Goal: Transaction & Acquisition: Purchase product/service

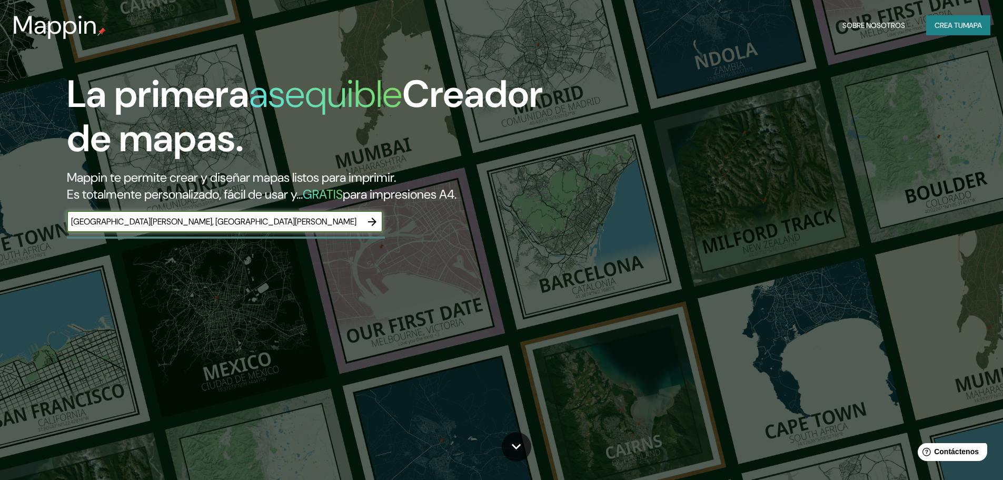
type input "[GEOGRAPHIC_DATA][PERSON_NAME], [GEOGRAPHIC_DATA][PERSON_NAME]"
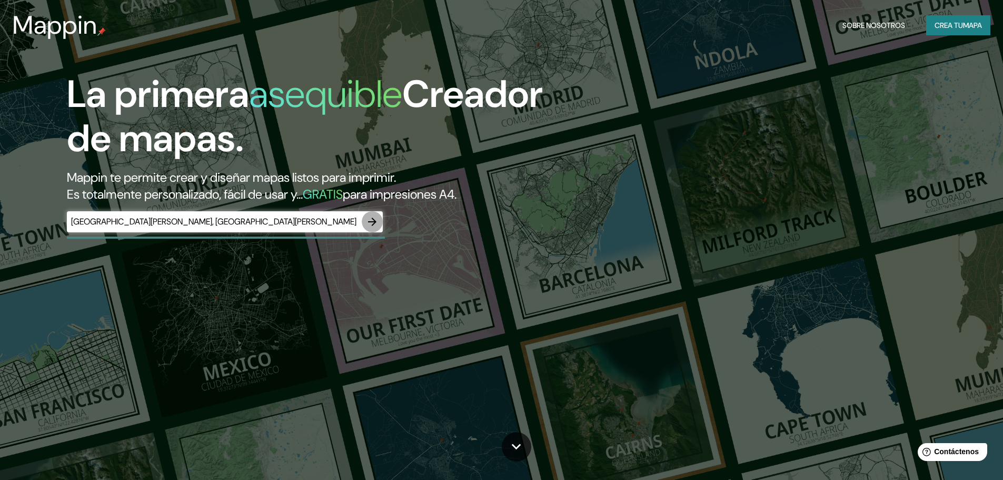
click at [374, 211] on button "button" at bounding box center [372, 221] width 21 height 21
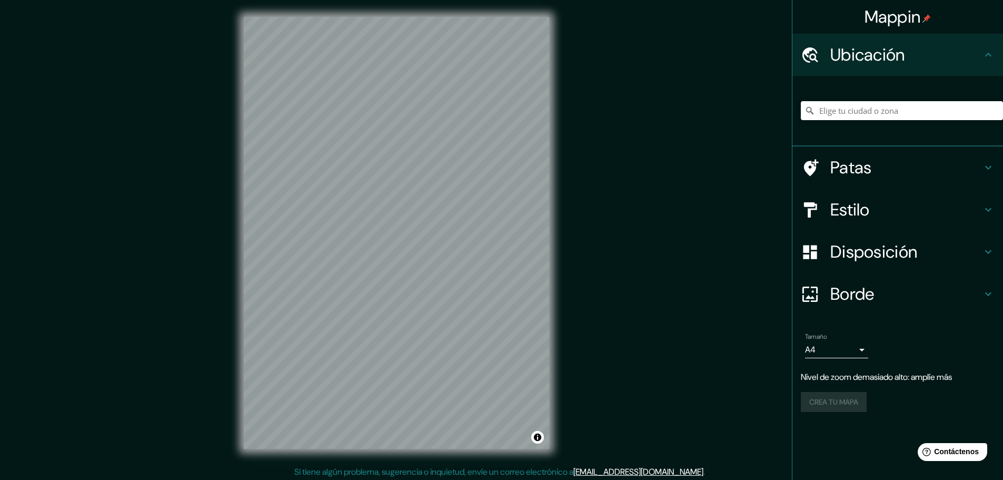
click at [891, 122] on div at bounding box center [902, 110] width 202 height 53
click at [891, 115] on input "Elige tu ciudad o zona" at bounding box center [902, 110] width 202 height 19
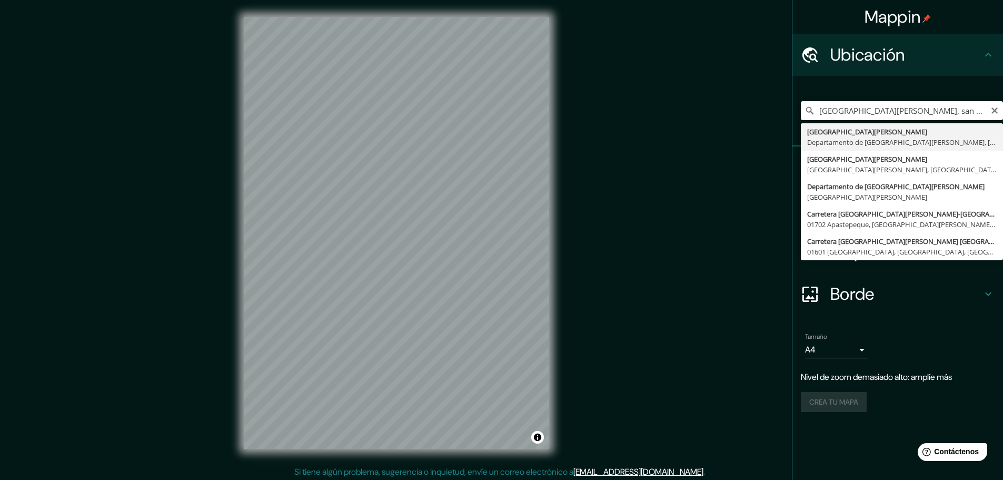
type input "[GEOGRAPHIC_DATA][PERSON_NAME], [GEOGRAPHIC_DATA][PERSON_NAME], [GEOGRAPHIC_DAT…"
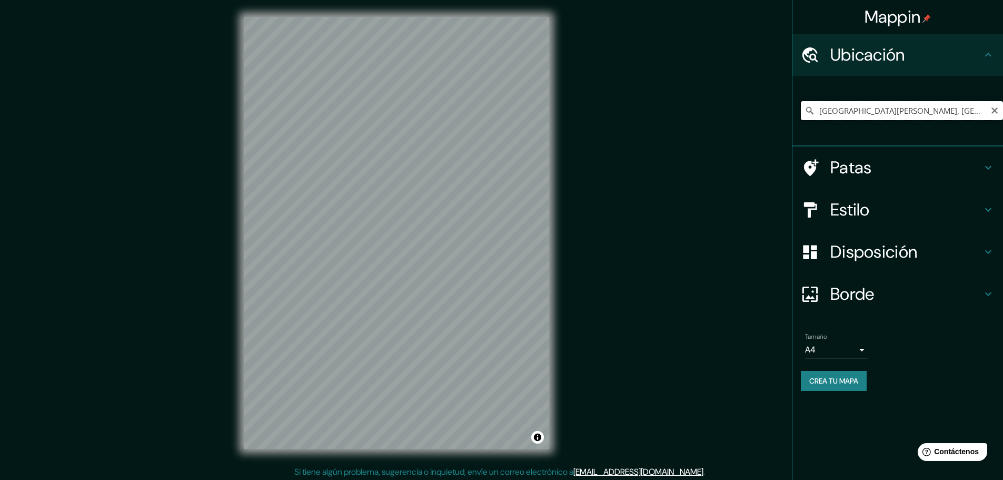
click at [963, 109] on input "[GEOGRAPHIC_DATA][PERSON_NAME], [GEOGRAPHIC_DATA][PERSON_NAME], [GEOGRAPHIC_DAT…" at bounding box center [902, 110] width 202 height 19
click at [910, 118] on input "[GEOGRAPHIC_DATA][PERSON_NAME], [GEOGRAPHIC_DATA][PERSON_NAME], [GEOGRAPHIC_DAT…" at bounding box center [902, 110] width 202 height 19
click at [991, 113] on icon "Claro" at bounding box center [994, 110] width 8 height 8
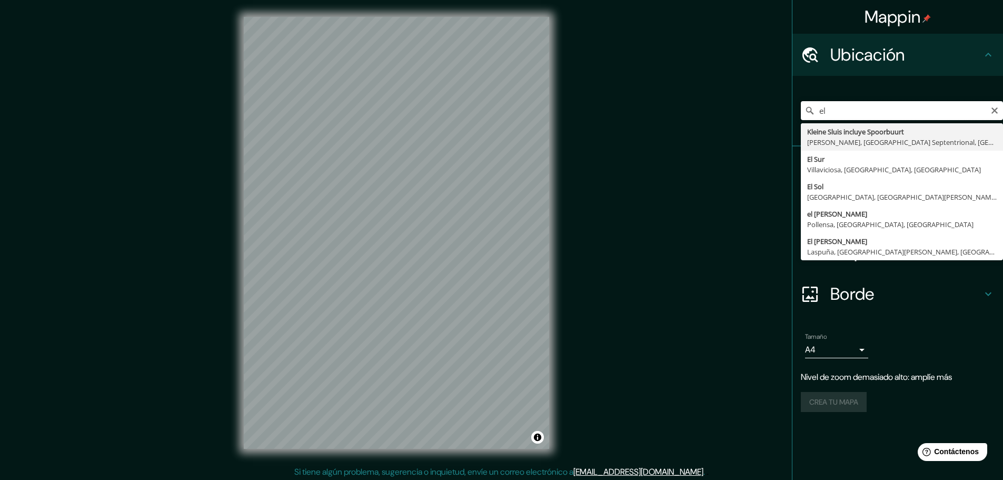
type input "e"
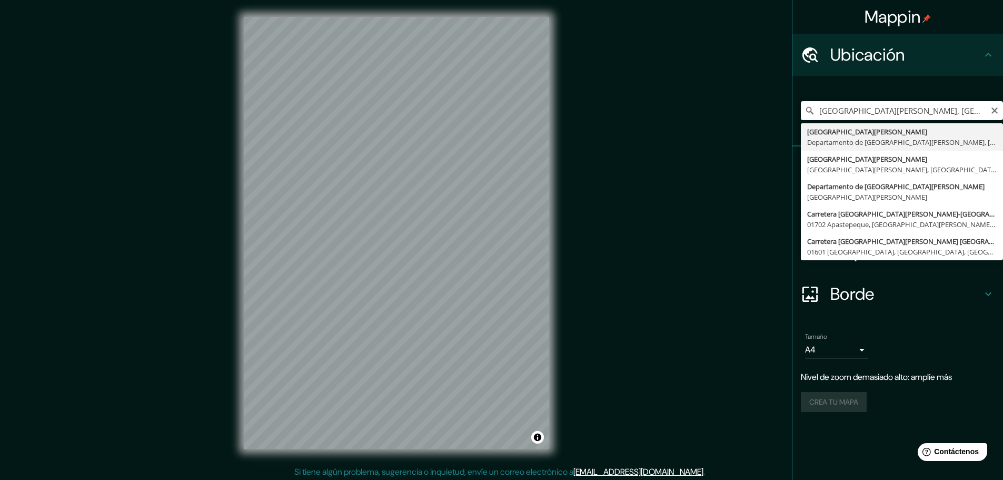
type input "[GEOGRAPHIC_DATA][PERSON_NAME], [GEOGRAPHIC_DATA][PERSON_NAME], [GEOGRAPHIC_DAT…"
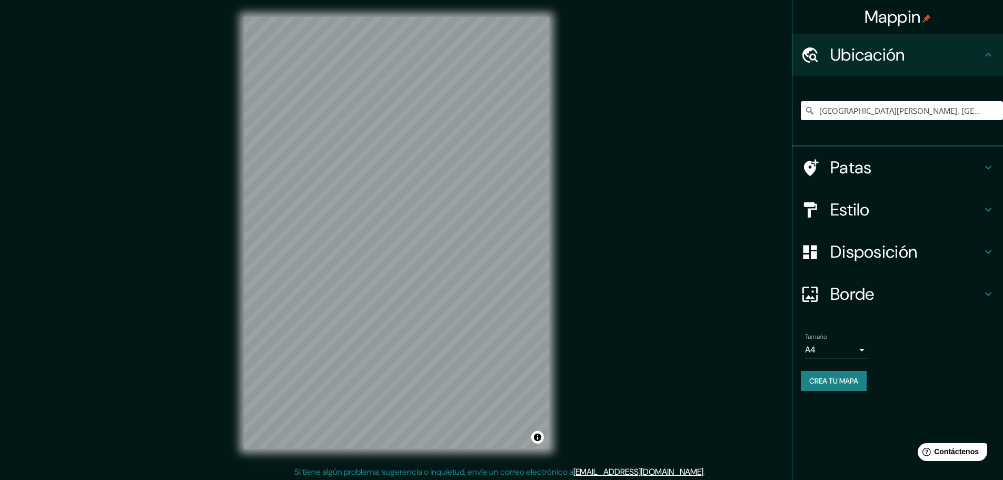
click at [883, 213] on h4 "Estilo" at bounding box center [906, 209] width 152 height 21
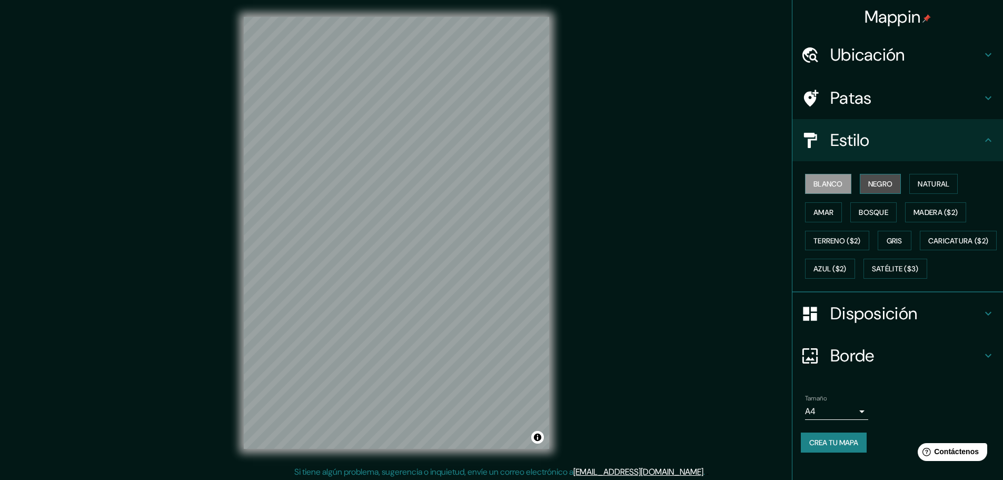
click at [887, 185] on font "Negro" at bounding box center [880, 183] width 25 height 9
click at [936, 186] on font "Natural" at bounding box center [934, 183] width 32 height 9
click at [805, 215] on button "Amar" at bounding box center [823, 212] width 37 height 20
click at [864, 211] on font "Bosque" at bounding box center [873, 211] width 29 height 9
click at [930, 211] on font "Madera ($2)" at bounding box center [935, 211] width 44 height 9
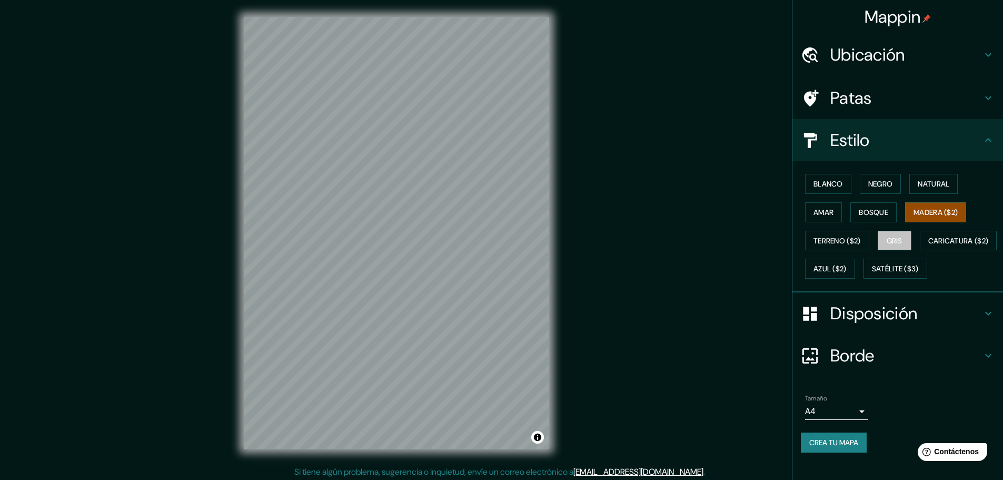
click at [899, 245] on button "Gris" at bounding box center [895, 241] width 34 height 20
click at [841, 237] on font "Terreno ($2)" at bounding box center [836, 240] width 47 height 9
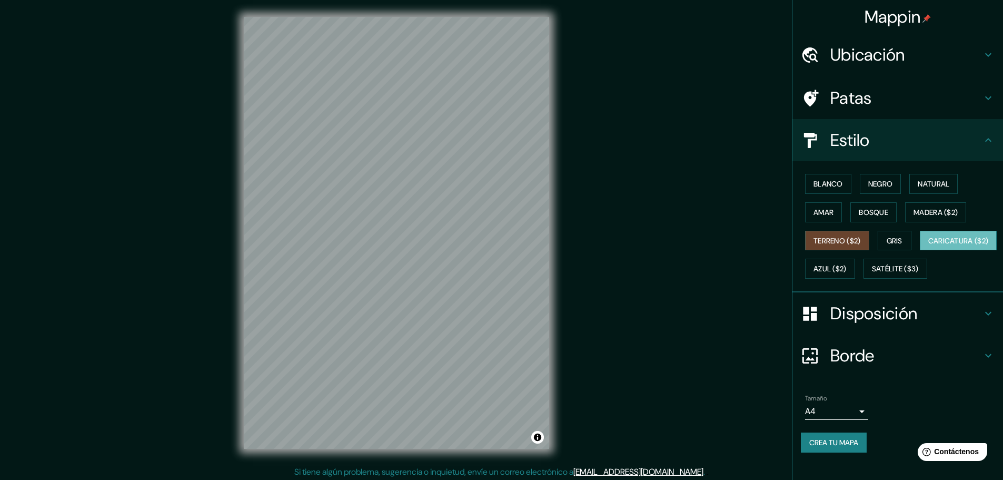
click at [928, 245] on font "Caricatura ($2)" at bounding box center [958, 240] width 61 height 9
click at [872, 274] on font "Satélite ($3)" at bounding box center [895, 268] width 47 height 9
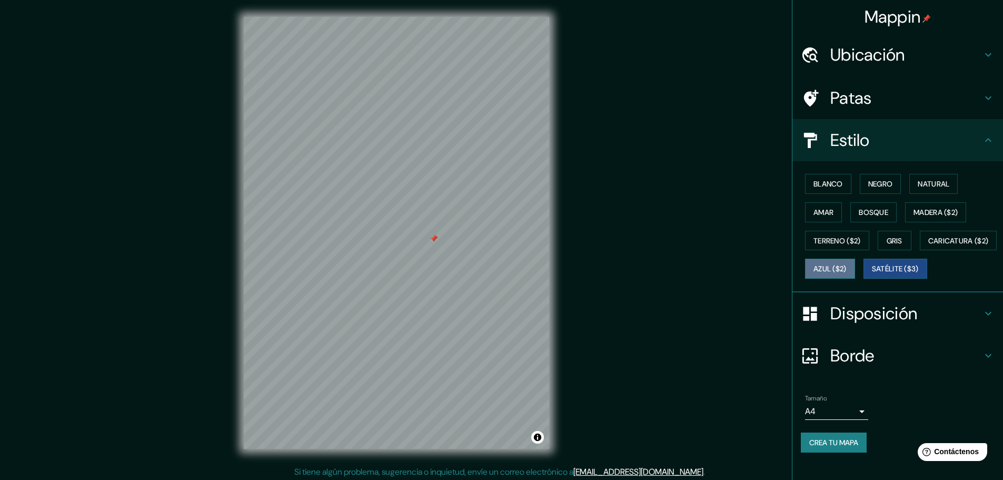
click at [846, 264] on font "Azul ($2)" at bounding box center [829, 268] width 33 height 9
click at [833, 280] on div "Blanco Negro Natural Amar Bosque Madera ($2) Terreno ($2) Gris Caricatura ($2) …" at bounding box center [902, 226] width 202 height 113
click at [920, 251] on button "Caricatura ($2)" at bounding box center [958, 241] width 77 height 20
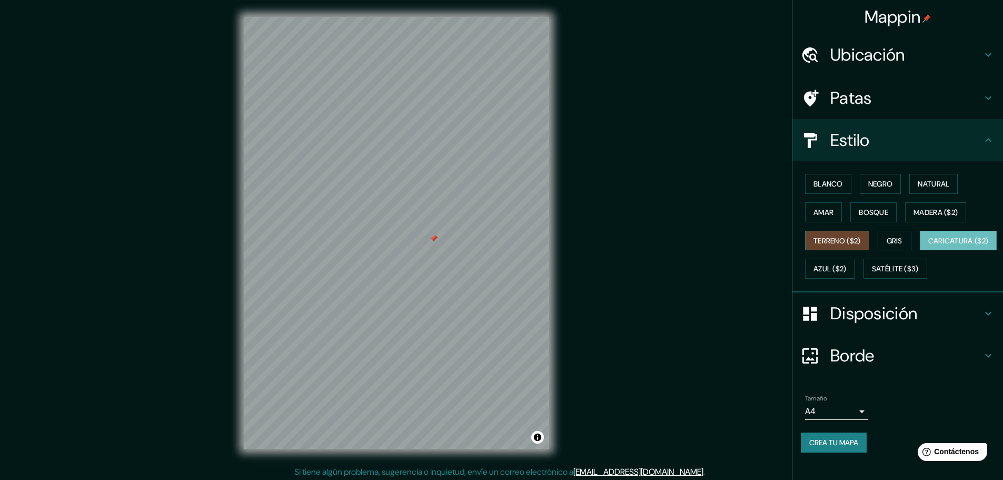
click at [815, 238] on font "Terreno ($2)" at bounding box center [836, 240] width 47 height 9
click at [899, 238] on button "Gris" at bounding box center [895, 241] width 34 height 20
drag, startPoint x: 838, startPoint y: 296, endPoint x: 653, endPoint y: 276, distance: 185.3
click at [872, 274] on font "Satélite ($3)" at bounding box center [895, 268] width 47 height 9
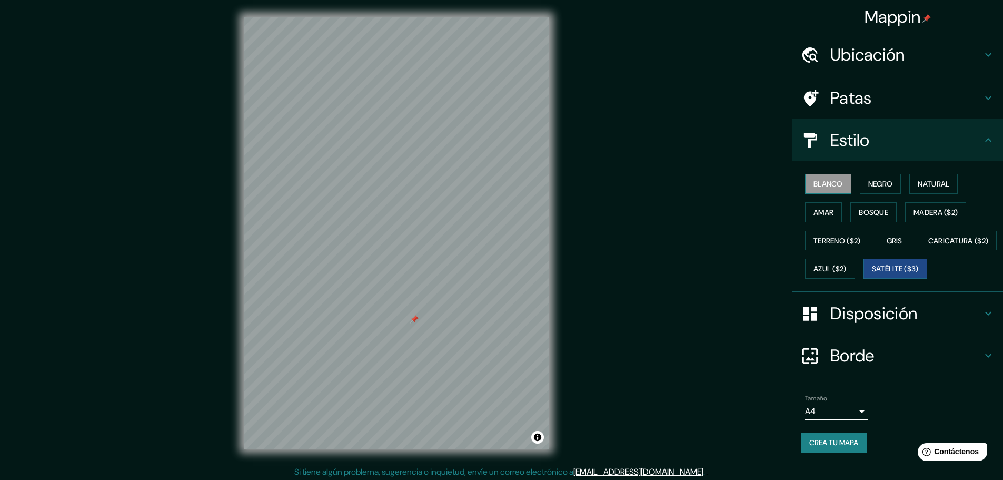
click at [832, 177] on font "Blanco" at bounding box center [827, 184] width 29 height 14
click at [872, 274] on font "Satélite ($3)" at bounding box center [895, 268] width 47 height 9
click at [830, 191] on button "Blanco" at bounding box center [828, 184] width 46 height 20
click at [890, 189] on button "Negro" at bounding box center [881, 184] width 42 height 20
click at [863, 278] on button "Satélite ($3)" at bounding box center [895, 268] width 64 height 20
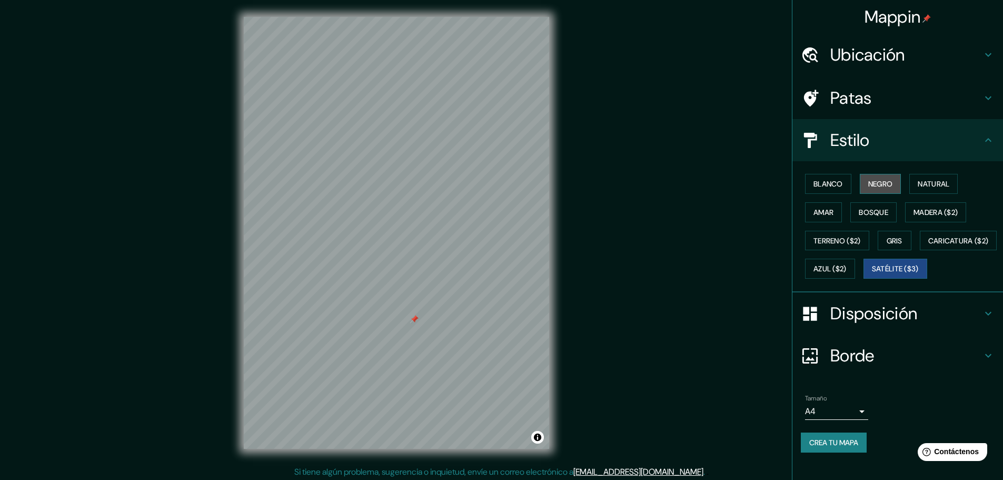
click at [868, 187] on font "Negro" at bounding box center [880, 183] width 25 height 9
click at [927, 168] on div "Blanco Negro Natural Amar Bosque Madera ($2) Terreno ($2) Gris Caricatura ($2) …" at bounding box center [897, 226] width 211 height 131
click at [930, 180] on font "Natural" at bounding box center [934, 183] width 32 height 9
click at [817, 215] on font "Amar" at bounding box center [823, 211] width 20 height 9
click at [860, 216] on font "Bosque" at bounding box center [873, 211] width 29 height 9
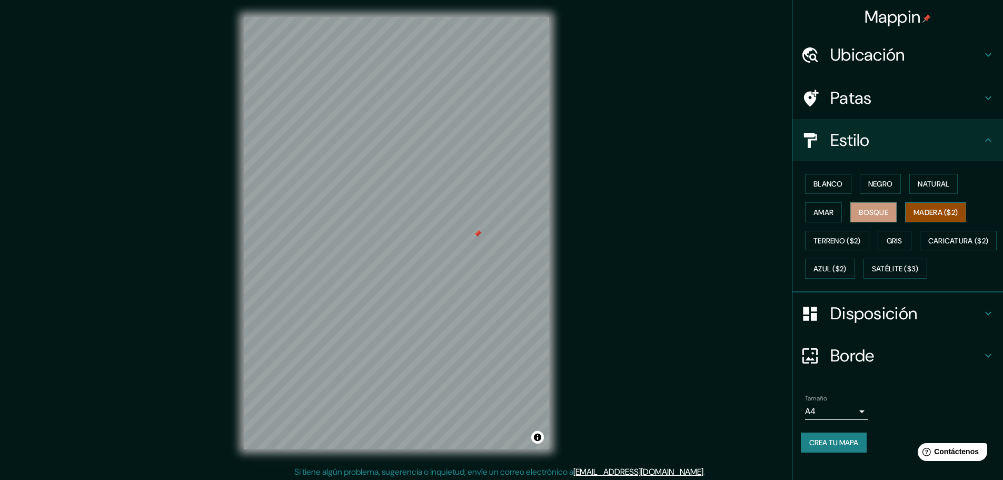
click at [922, 211] on font "Madera ($2)" at bounding box center [935, 211] width 44 height 9
click at [815, 247] on font "Terreno ($2)" at bounding box center [836, 241] width 47 height 14
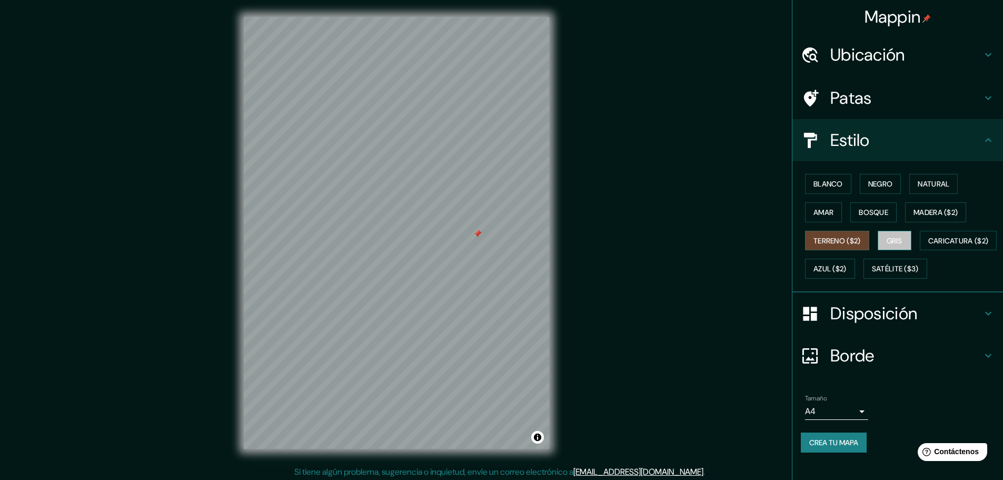
click at [889, 247] on font "Gris" at bounding box center [894, 241] width 16 height 14
click at [928, 247] on font "Caricatura ($2)" at bounding box center [958, 241] width 61 height 14
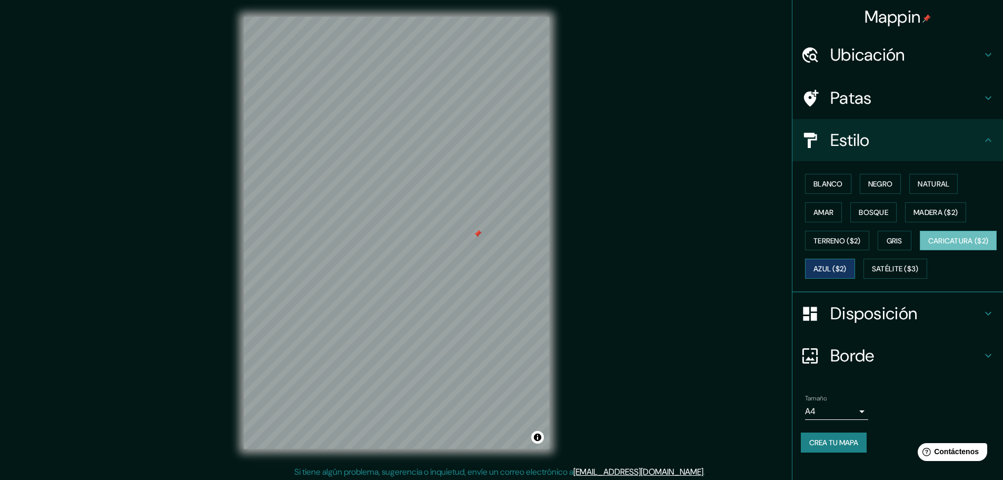
click at [846, 262] on font "Azul ($2)" at bounding box center [829, 269] width 33 height 14
click at [928, 245] on font "Caricatura ($2)" at bounding box center [958, 240] width 61 height 9
click at [846, 267] on font "Azul ($2)" at bounding box center [829, 268] width 33 height 9
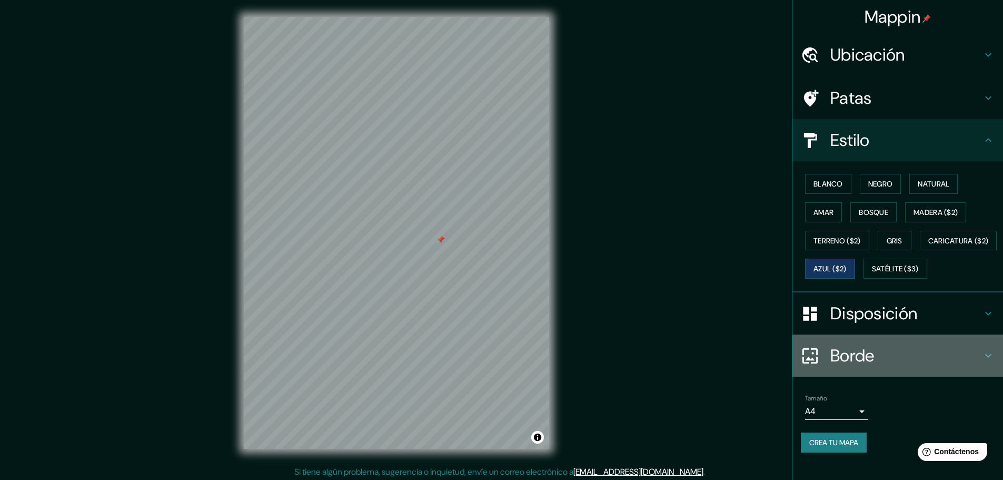
click at [879, 366] on h4 "Borde" at bounding box center [906, 355] width 152 height 21
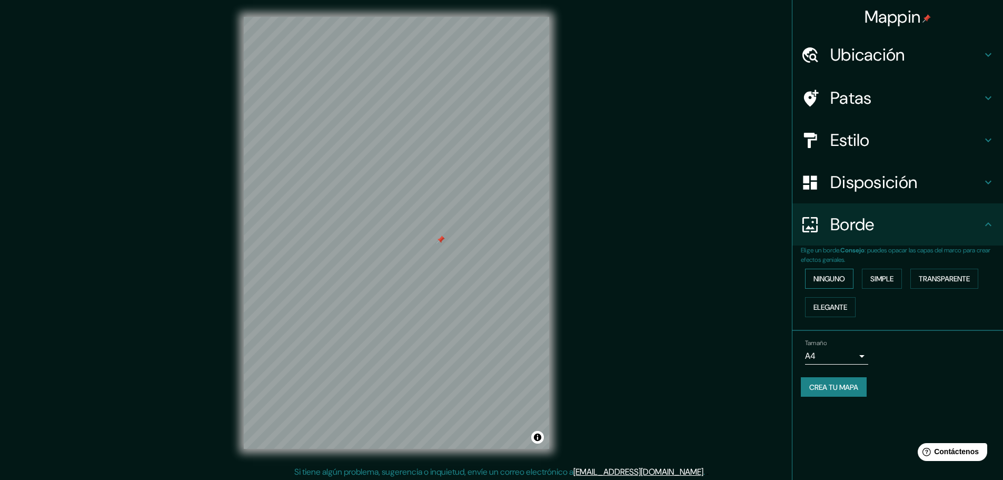
click at [830, 286] on button "Ninguno" at bounding box center [829, 278] width 48 height 20
click at [893, 282] on font "Simple" at bounding box center [881, 278] width 23 height 9
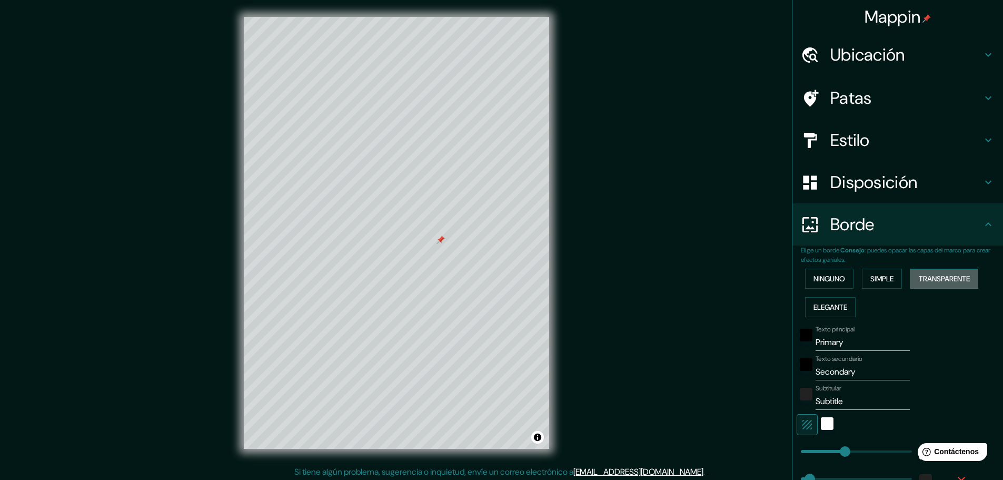
click at [956, 281] on font "Transparente" at bounding box center [944, 278] width 51 height 9
click at [830, 315] on button "Elegante" at bounding box center [830, 307] width 51 height 20
click at [954, 273] on font "Transparente" at bounding box center [944, 279] width 51 height 14
click at [883, 280] on font "Simple" at bounding box center [881, 278] width 23 height 9
click at [823, 280] on font "Ninguno" at bounding box center [829, 278] width 32 height 9
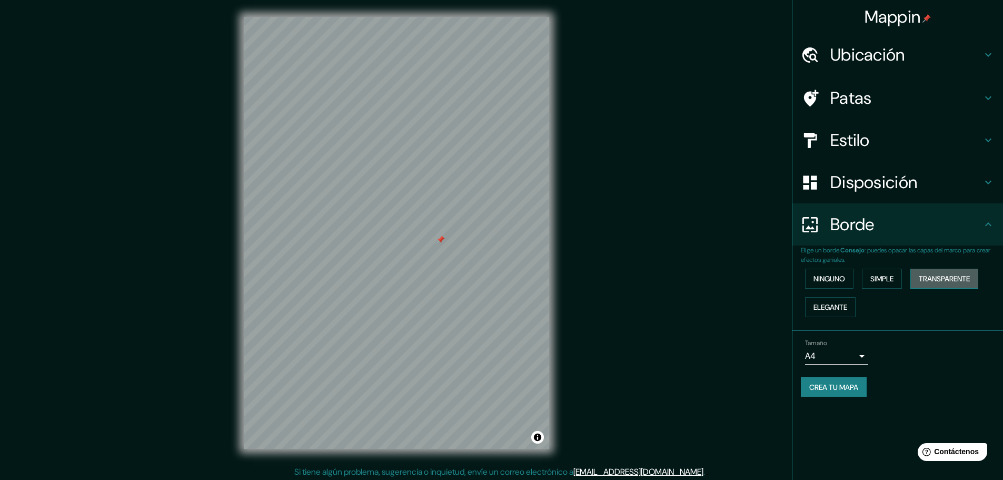
click at [916, 278] on button "Transparente" at bounding box center [944, 278] width 68 height 20
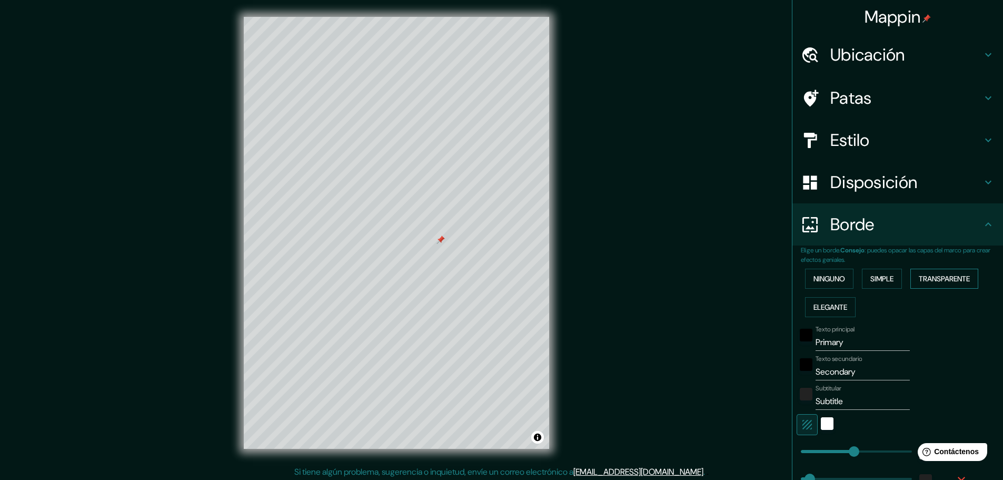
click at [975, 278] on button "Transparente" at bounding box center [944, 278] width 68 height 20
type input "278"
type input "46"
drag, startPoint x: 967, startPoint y: 276, endPoint x: 950, endPoint y: 276, distance: 16.3
click at [963, 276] on font "Transparente" at bounding box center [944, 278] width 51 height 9
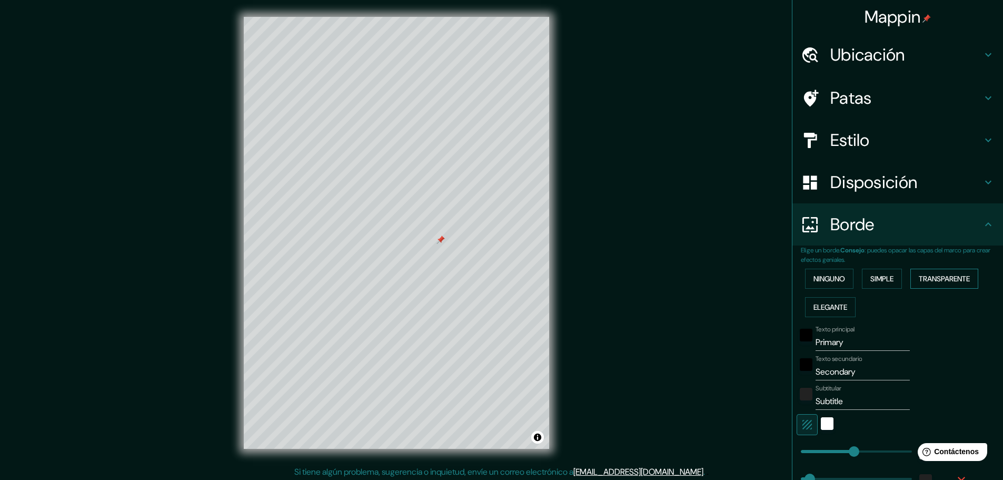
type input "278"
type input "46"
click at [850, 297] on button "Elegante" at bounding box center [830, 307] width 51 height 20
click at [800, 332] on div "negro" at bounding box center [806, 334] width 13 height 13
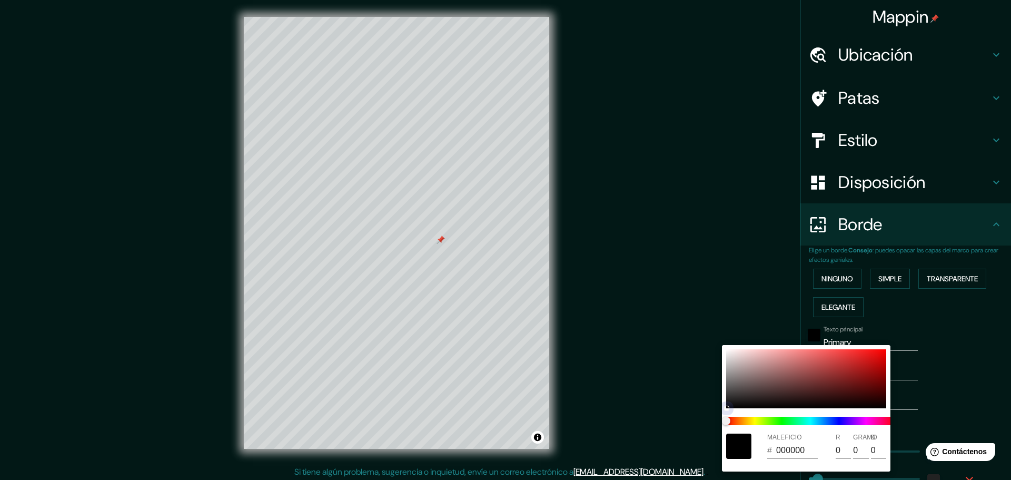
type input "46"
type input "23"
type input "FA3030"
type input "250"
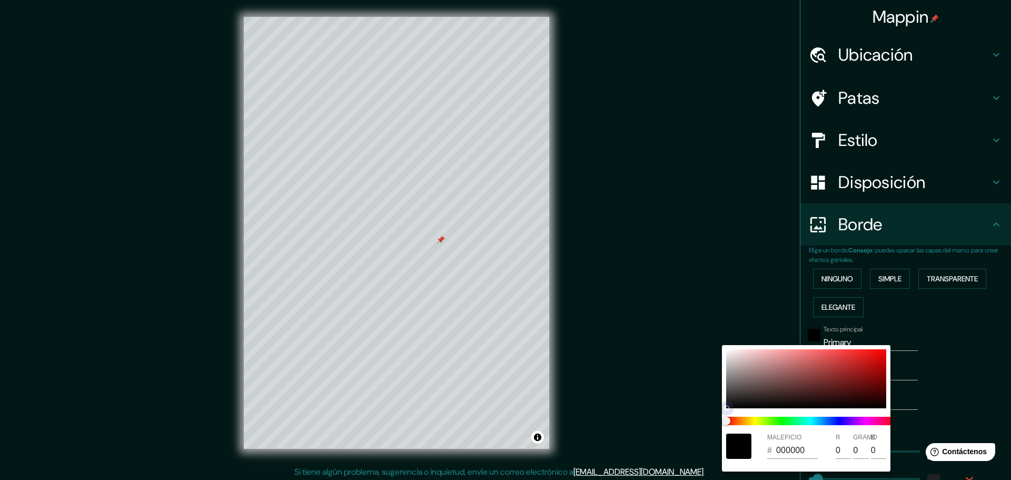
type input "48"
type input "46"
type input "23"
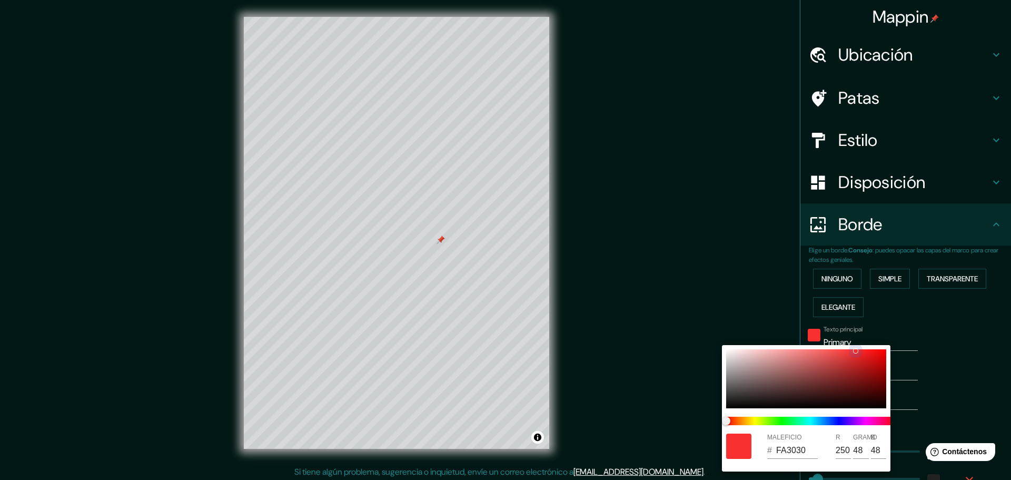
type input "F8D0D0"
type input "248"
type input "208"
type input "46"
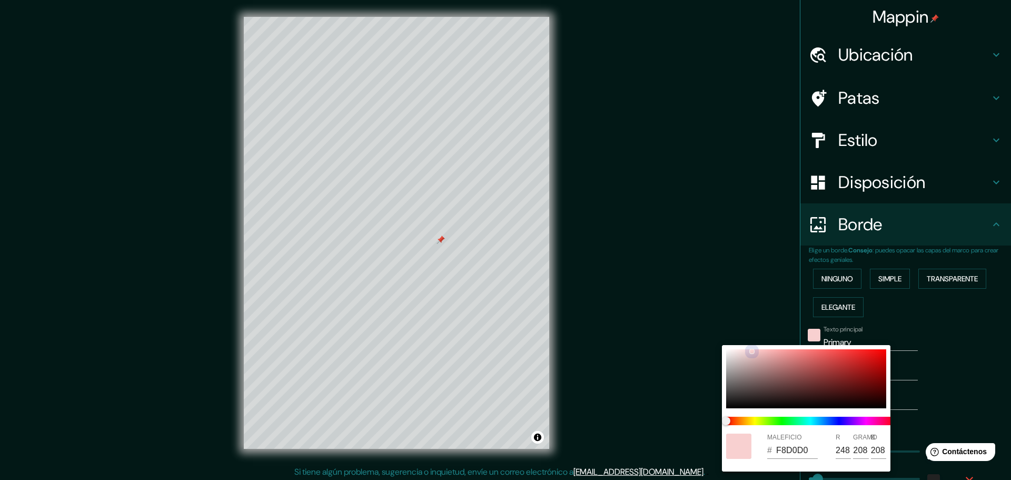
type input "46"
type input "23"
type input "F8D1D1"
type input "209"
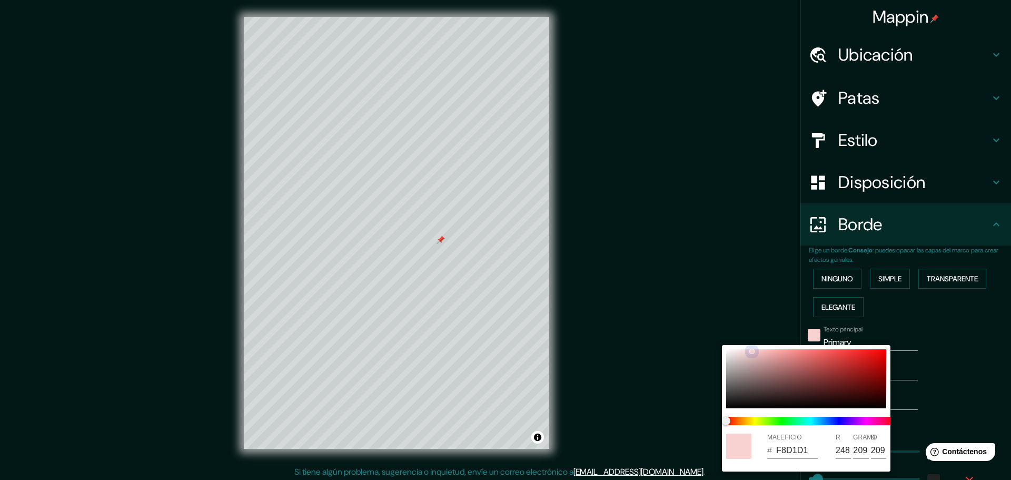
type input "46"
type input "23"
type input "8C4A4A"
type input "140"
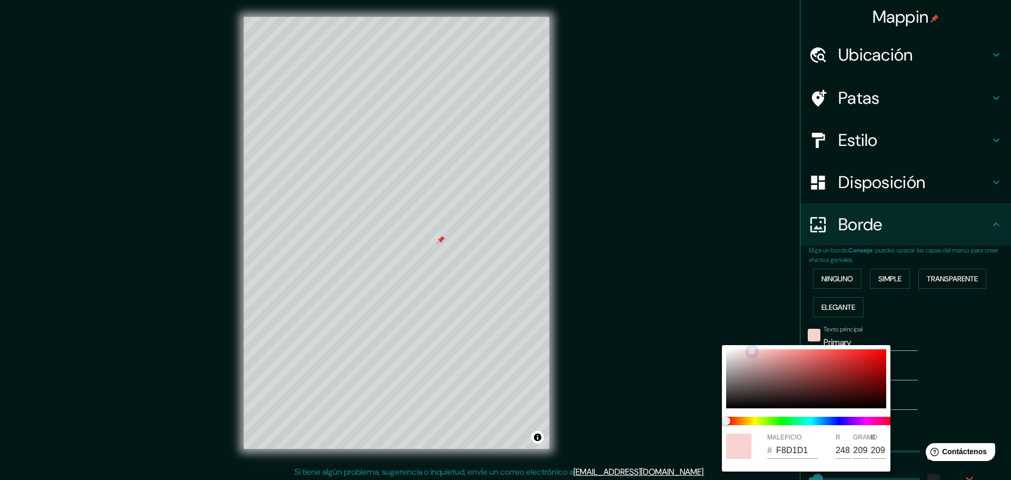
type input "74"
type input "46"
type input "23"
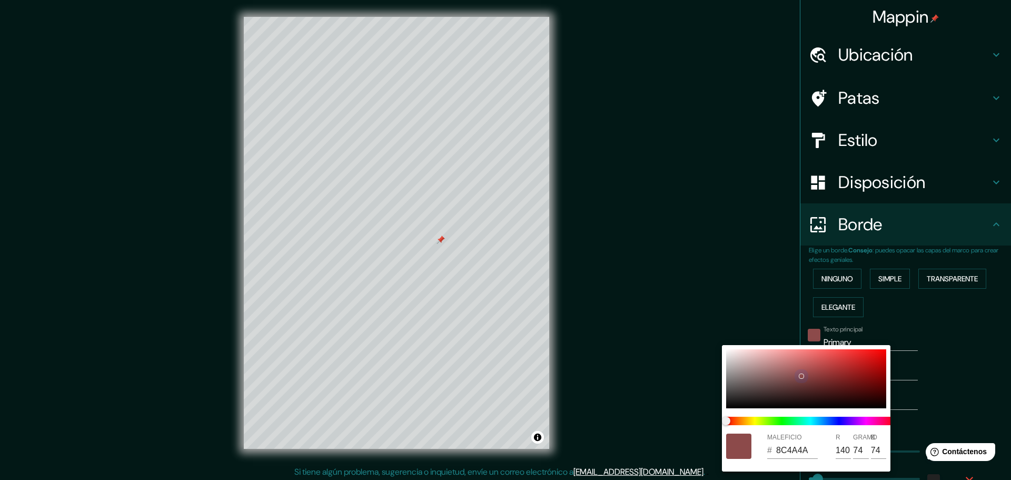
type input "7E3A3A"
type input "126"
type input "58"
type input "46"
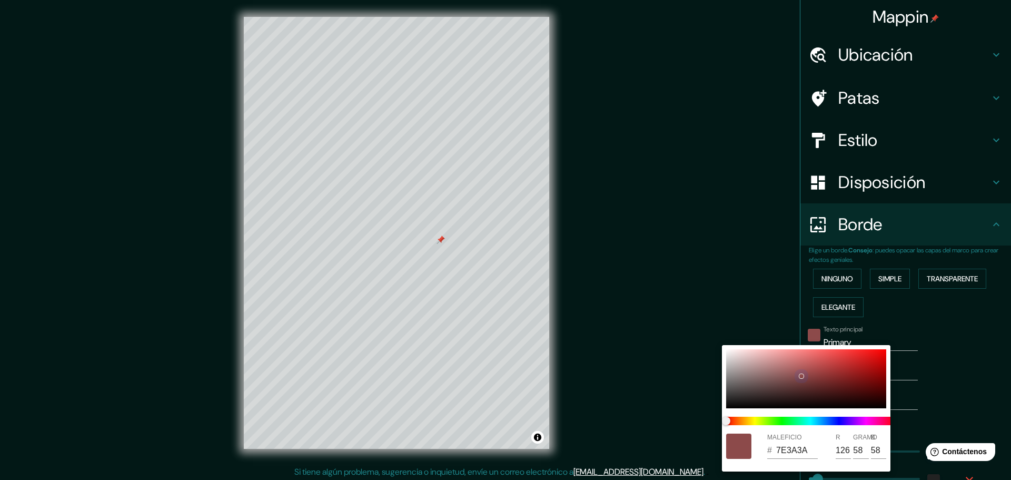
type input "46"
type input "23"
type input "7C3838"
type input "124"
type input "56"
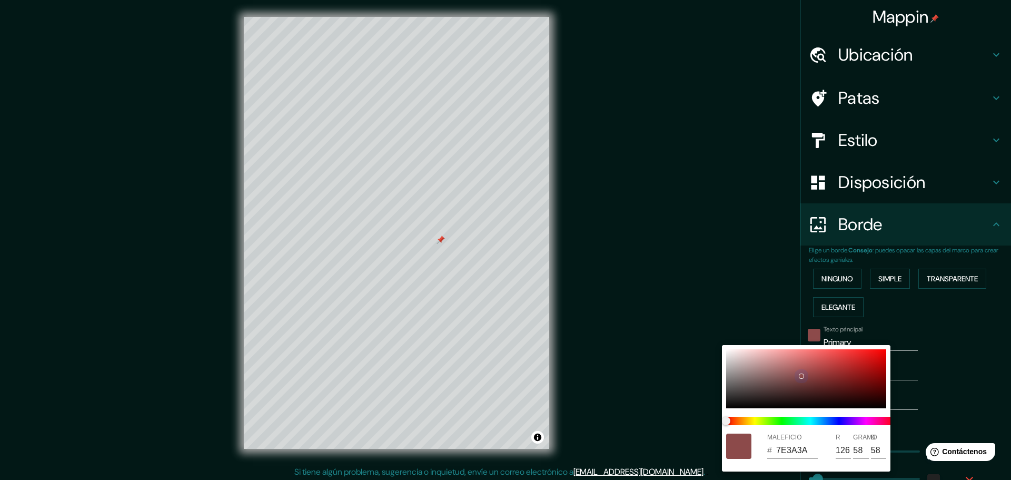
type input "56"
type input "46"
type input "23"
type input "46"
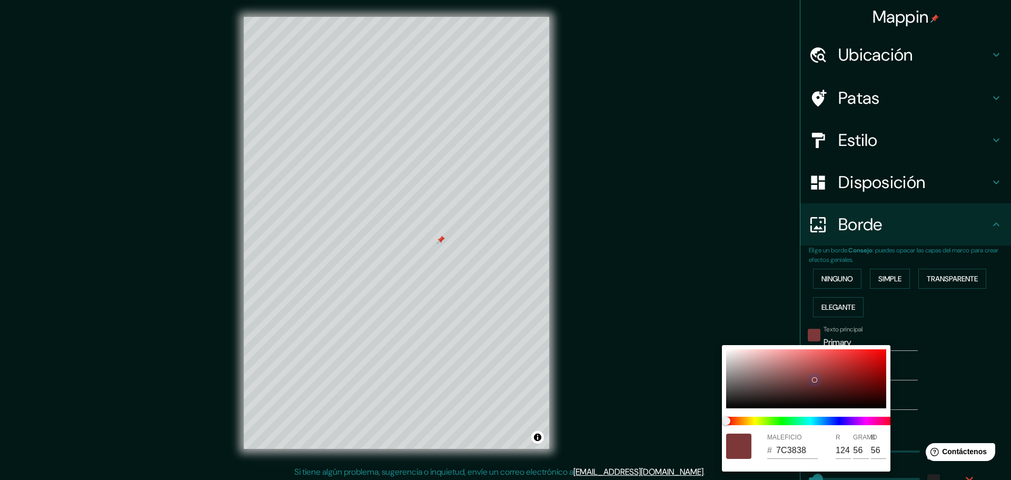
type input "46"
type input "23"
type input "451E1E"
type input "69"
type input "30"
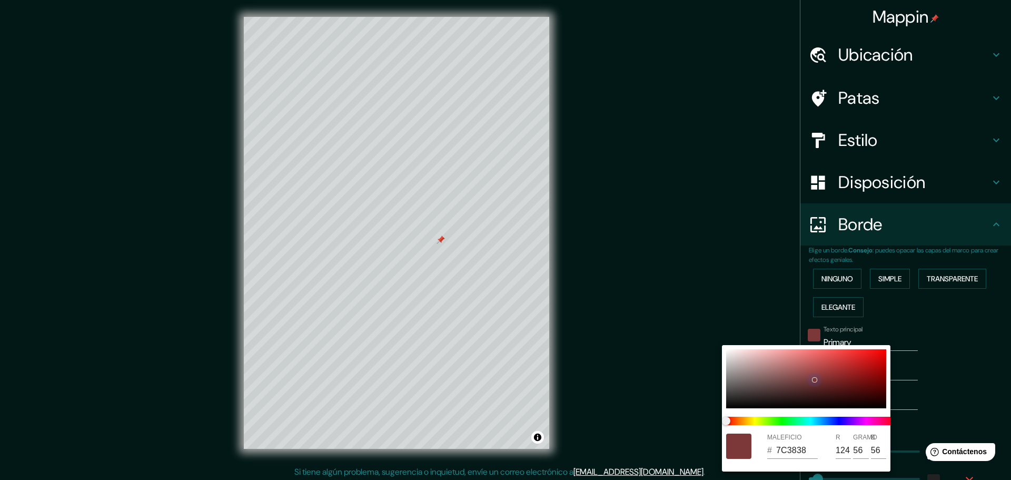
type input "30"
type input "46"
type input "23"
type input "000000"
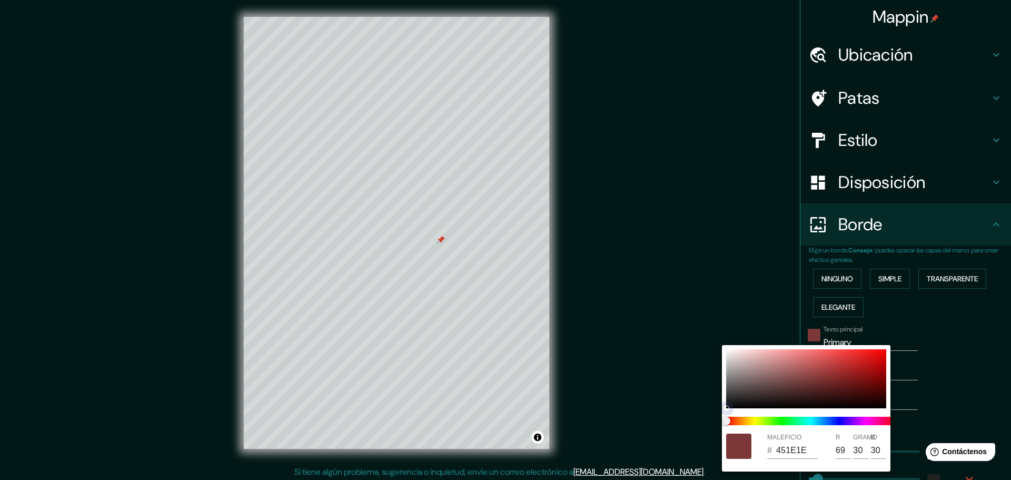
type input "0"
type input "46"
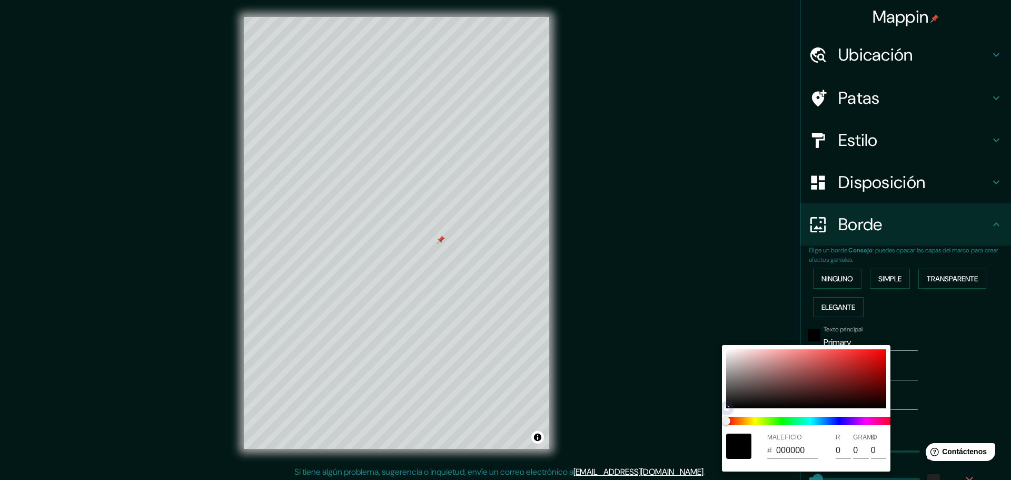
type input "23"
type input "050202"
type input "5"
type input "2"
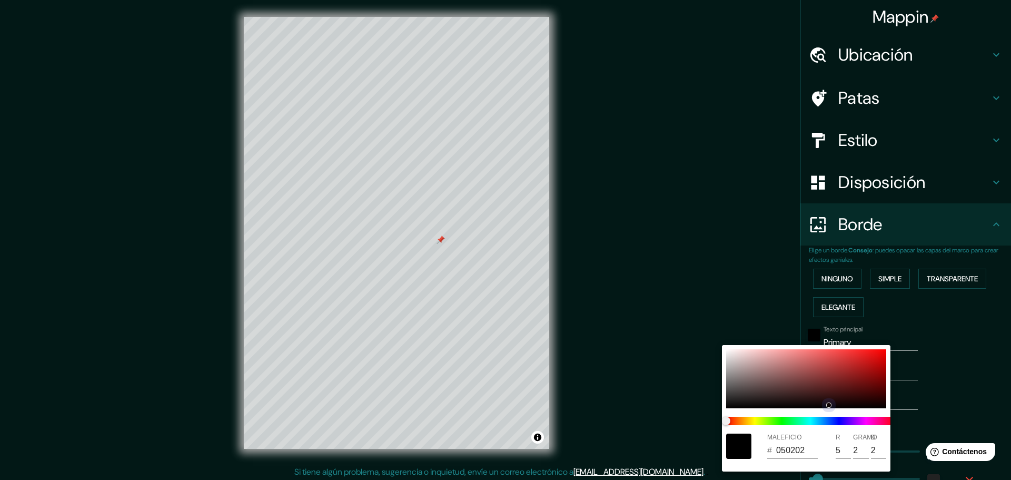
type input "46"
type input "23"
type input "0E0505"
type input "14"
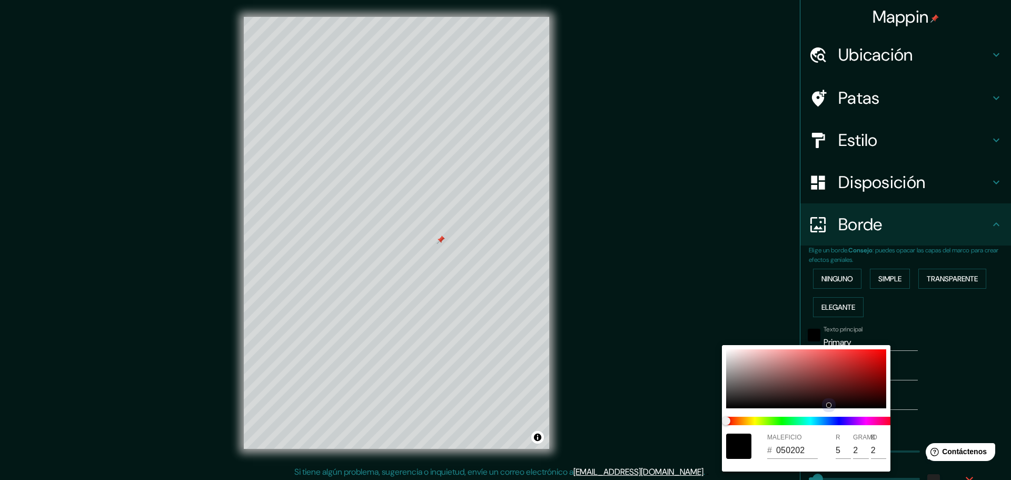
type input "5"
type input "46"
type input "23"
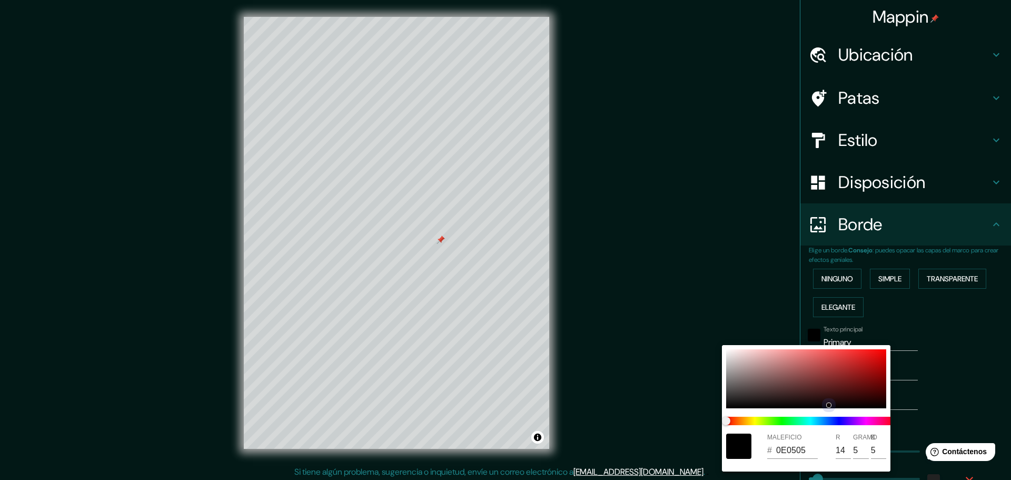
type input "1E0B0B"
type input "30"
type input "11"
type input "46"
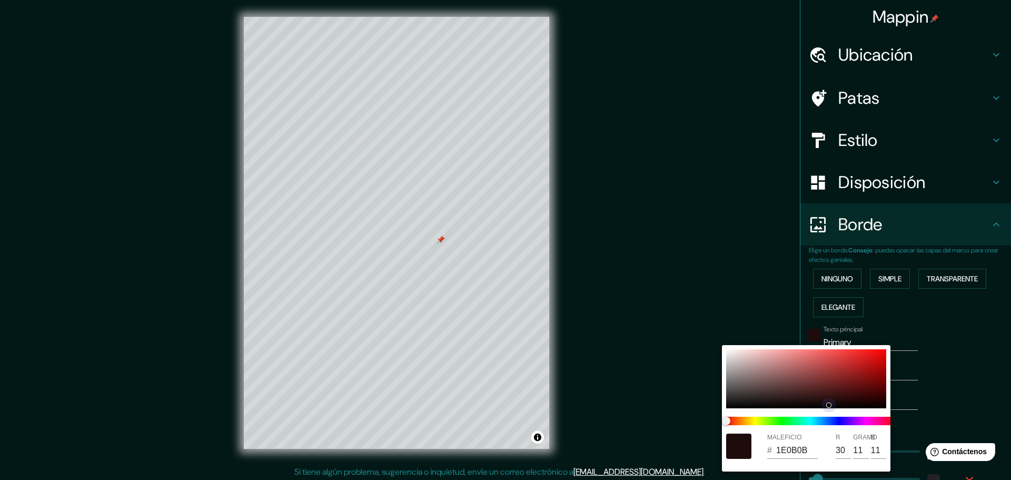
type input "46"
type input "23"
type input "391414"
type input "57"
type input "20"
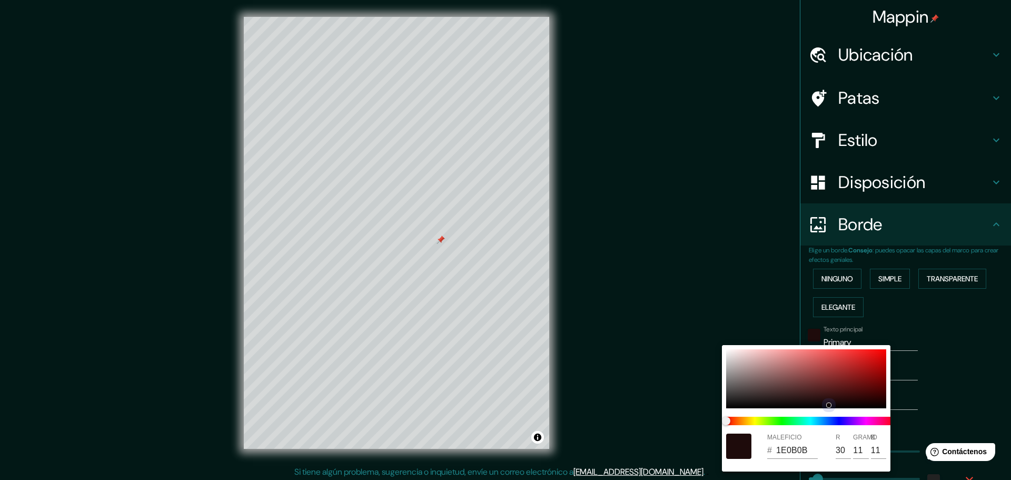
type input "20"
type input "46"
type input "23"
type input "652020"
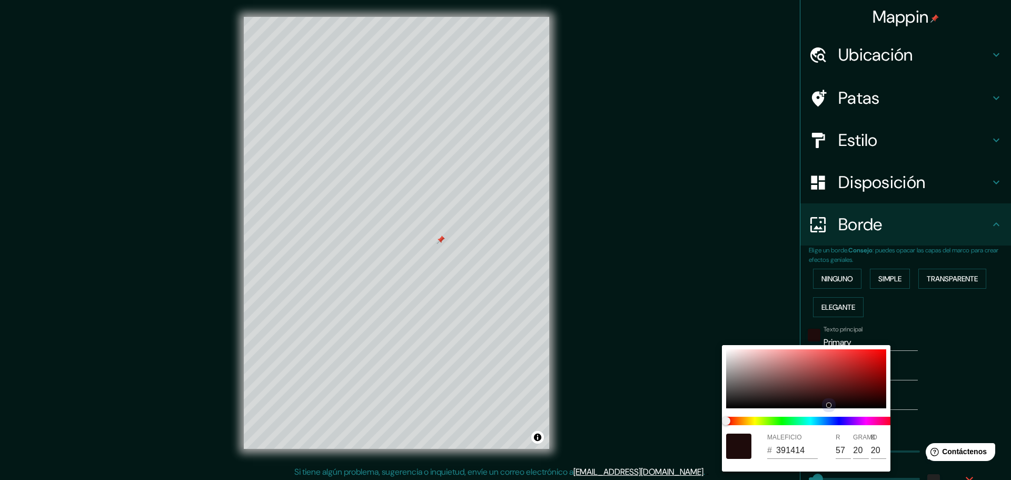
type input "101"
type input "32"
type input "46"
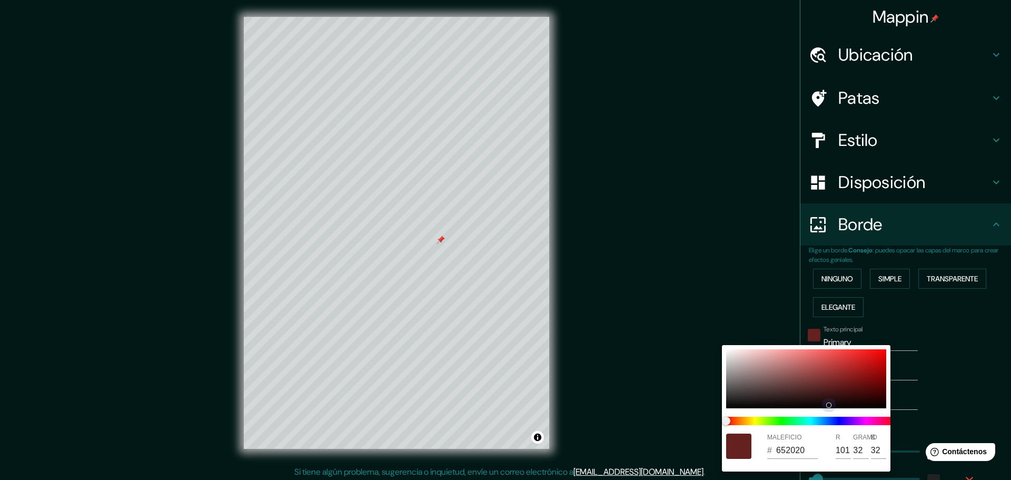
type input "23"
type input "982B2B"
type input "152"
type input "43"
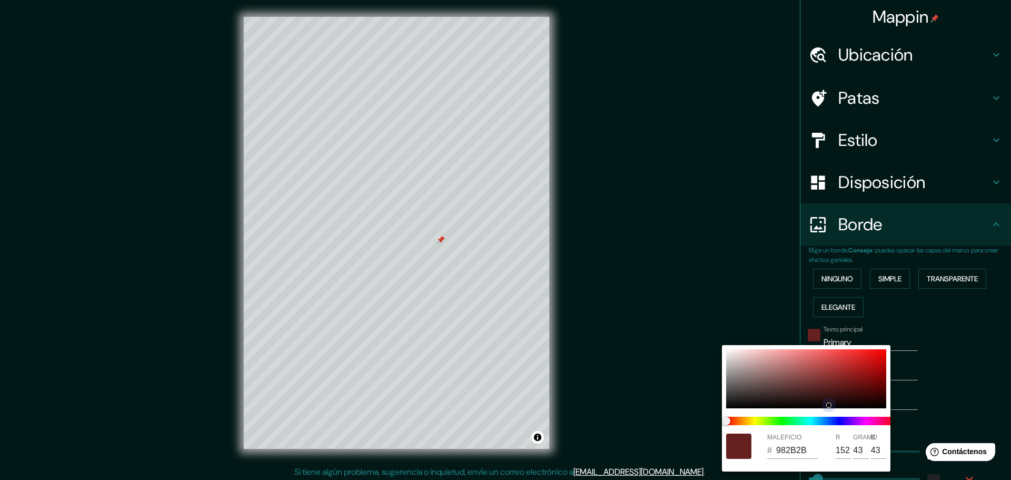
type input "46"
type input "23"
type input "A82E2E"
type input "168"
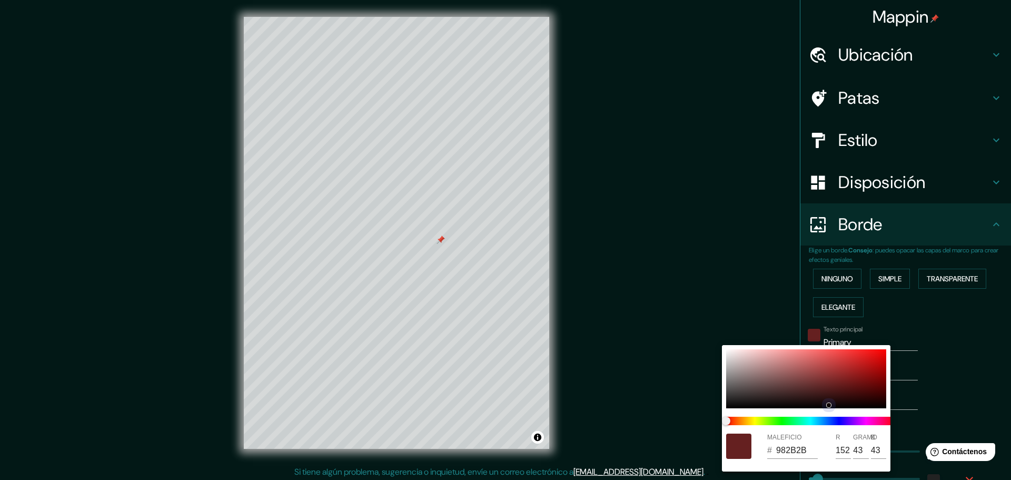
type input "46"
type input "23"
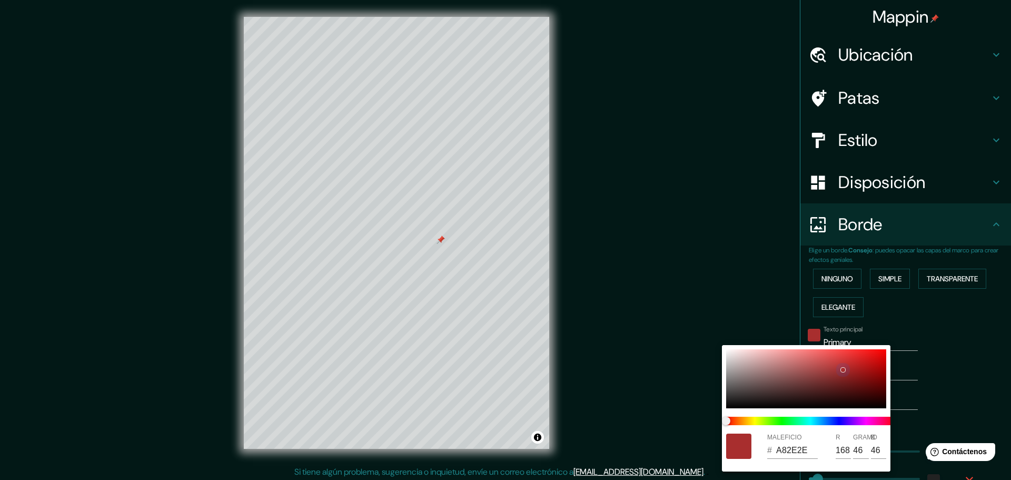
type input "572E2E"
type input "87"
type input "46"
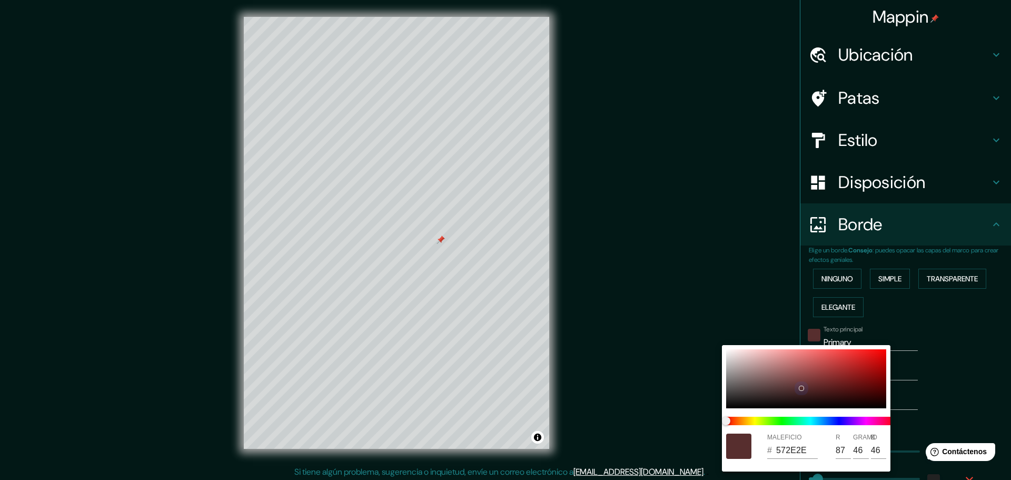
type input "46"
type input "23"
type input "46"
type input "23"
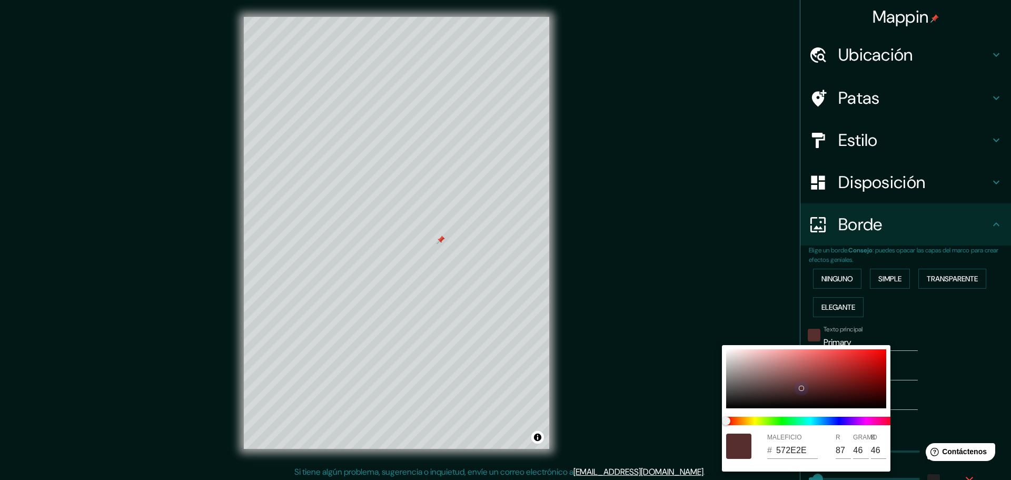
type input "5E3131"
type input "94"
type input "49"
type input "46"
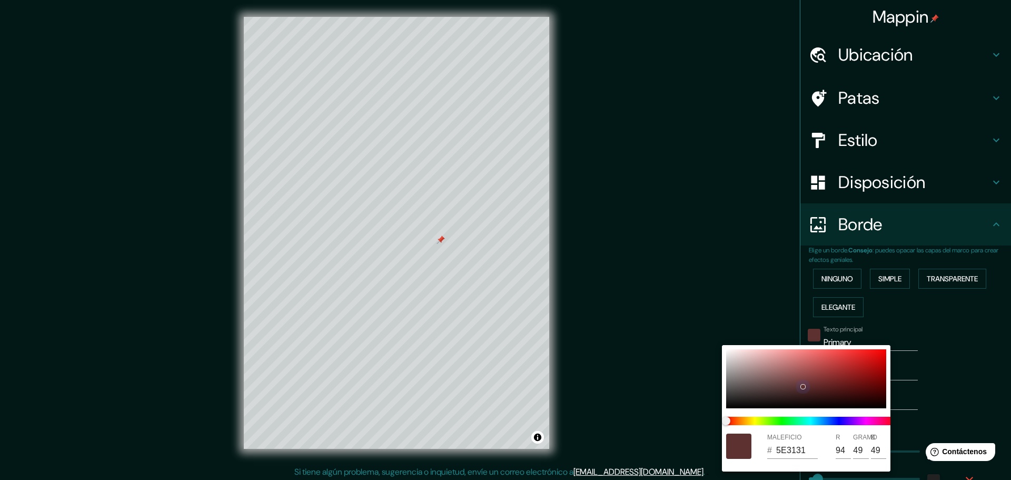
type input "46"
type input "23"
type input "713A3A"
type input "113"
type input "58"
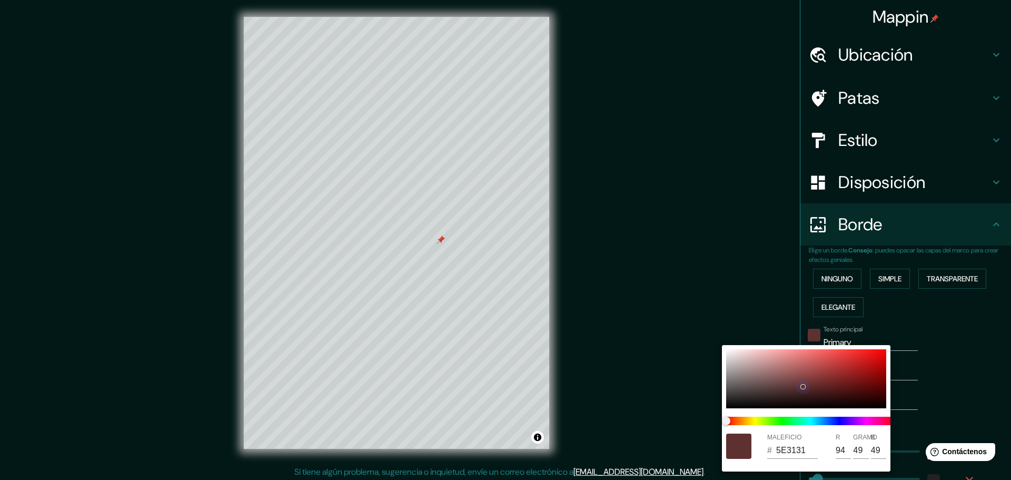
type input "58"
type input "46"
type input "23"
type input "8C4343"
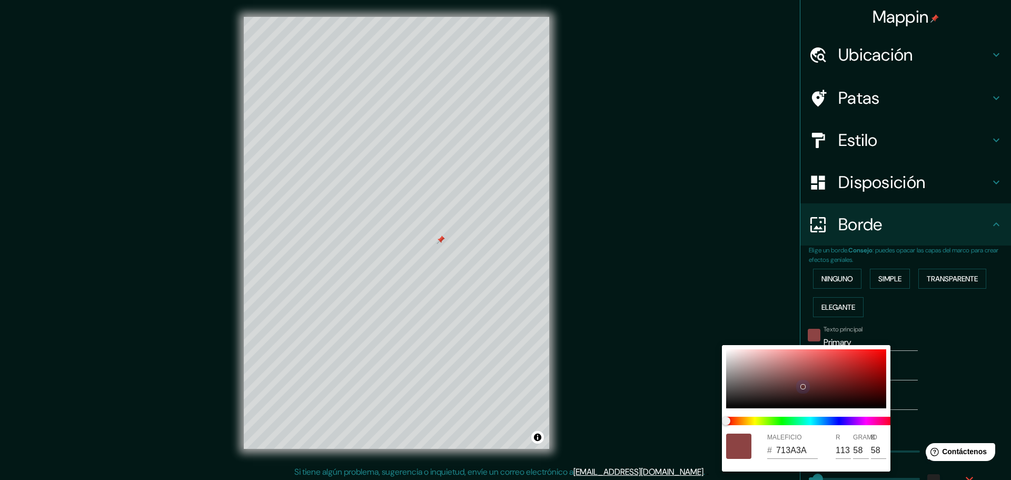
type input "140"
type input "67"
type input "46"
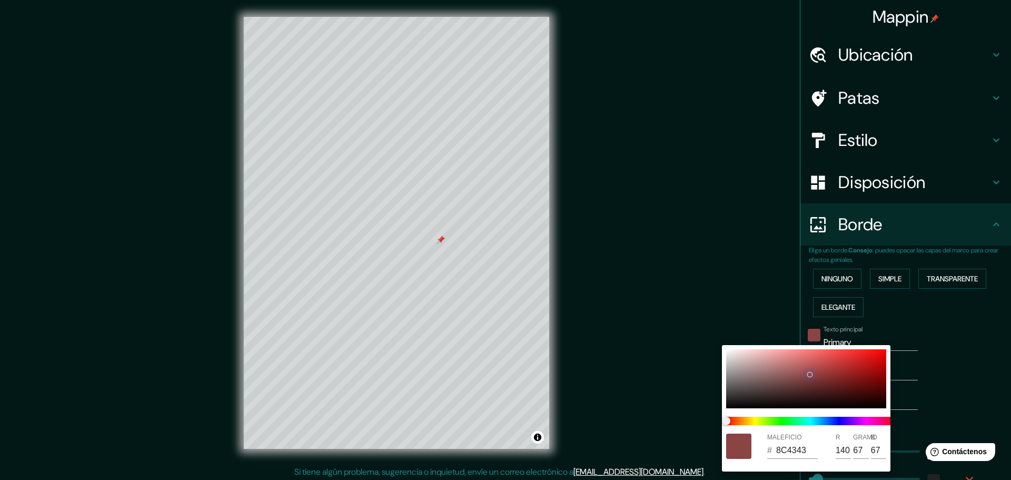
type input "23"
type input "934646"
type input "147"
type input "70"
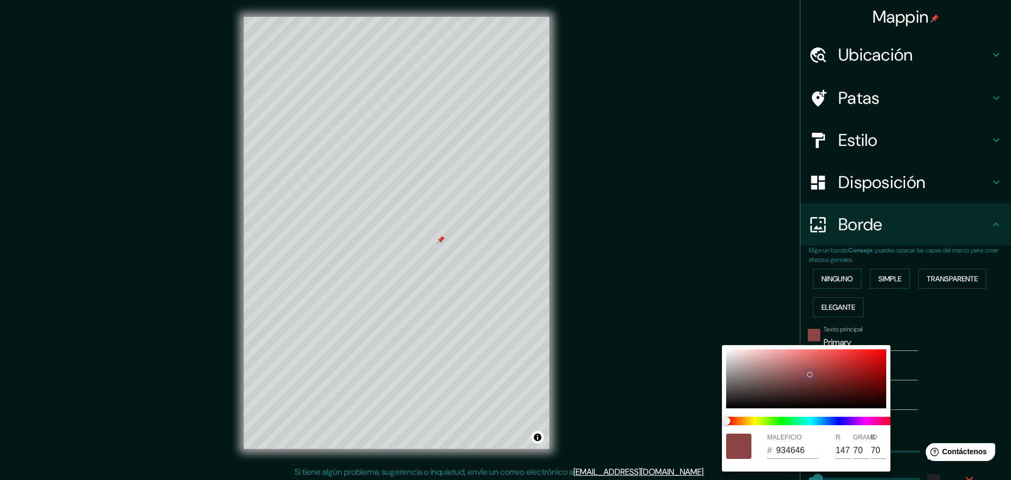
type input "46"
type input "23"
type input "954646"
type input "149"
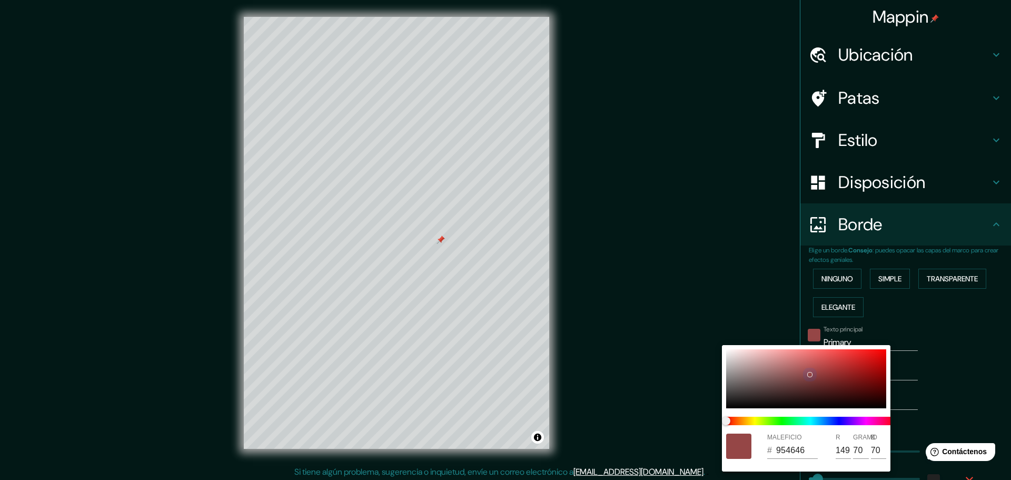
type input "46"
type input "23"
type input "984848"
type input "152"
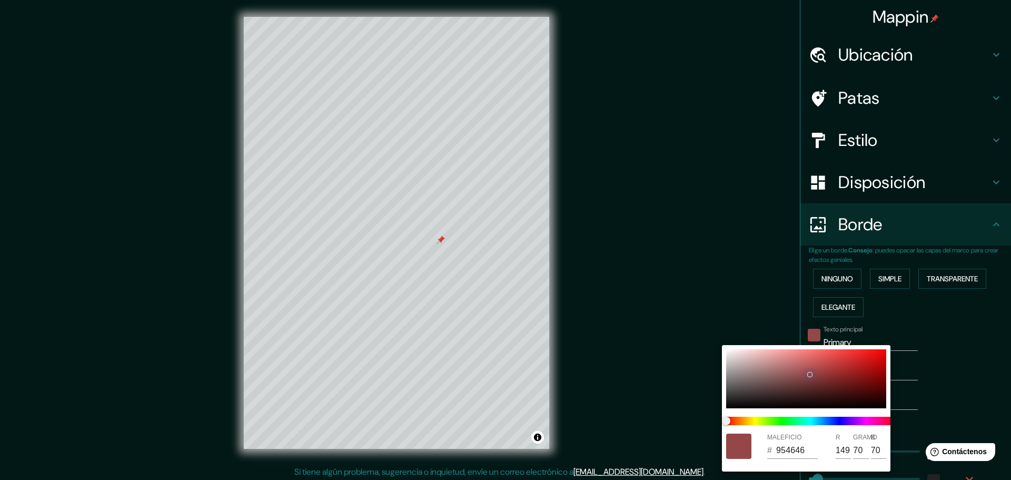
type input "72"
type input "46"
type input "23"
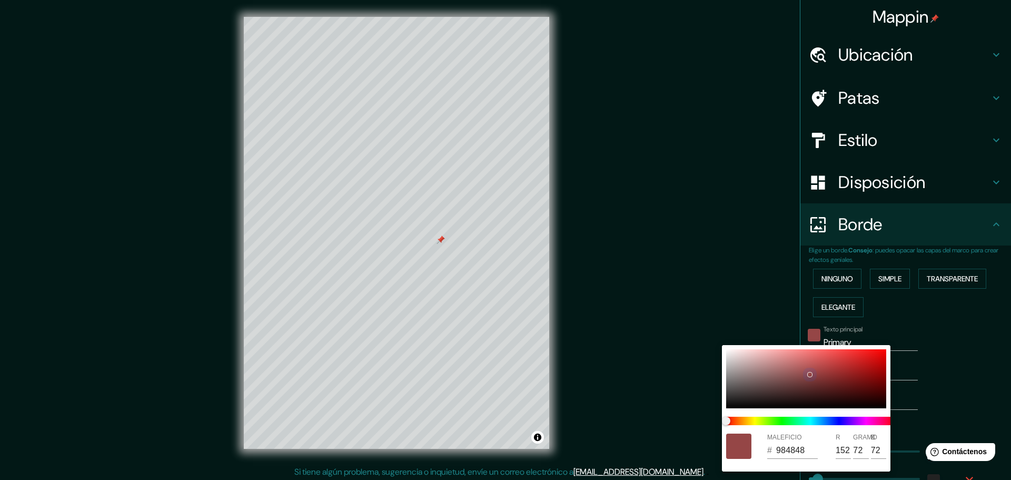
type input "9C4949"
type input "156"
type input "73"
type input "46"
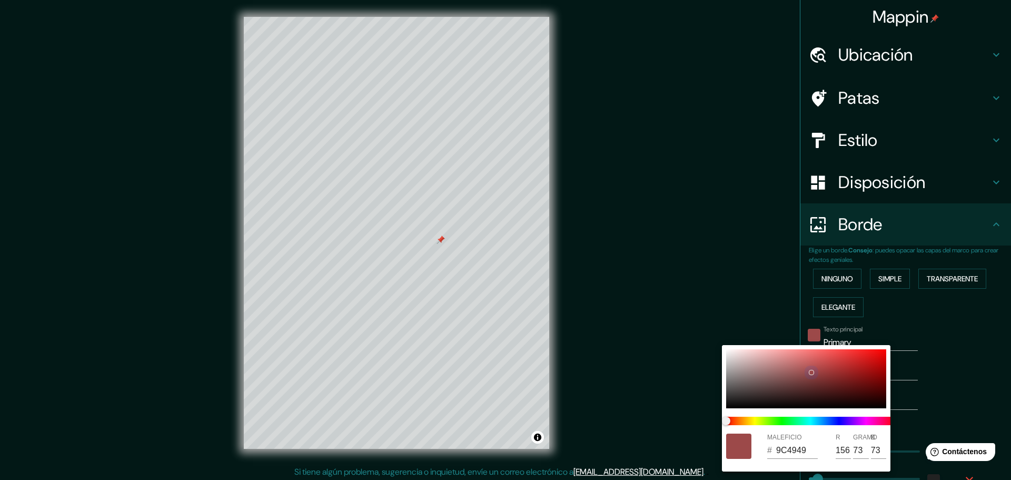
type input "46"
type input "23"
type input "983737"
type input "152"
type input "55"
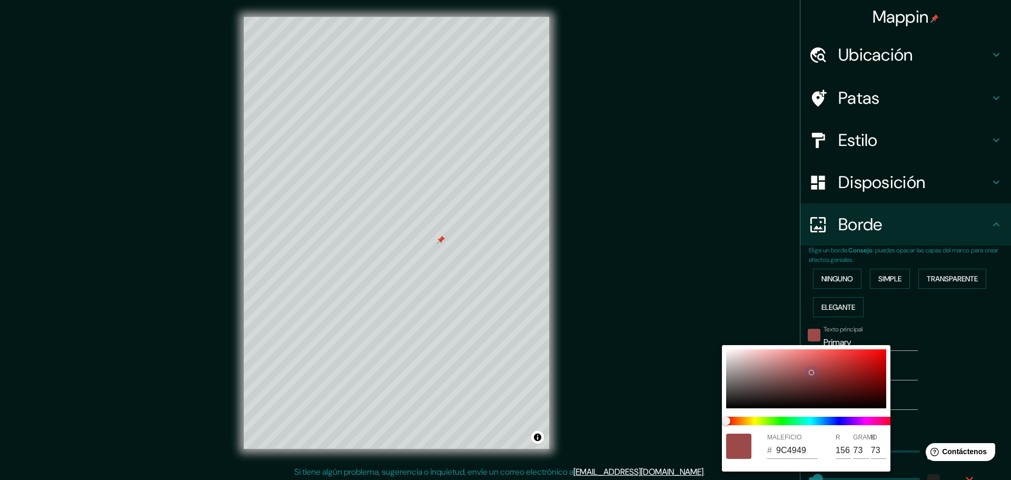
type input "55"
type input "46"
type input "23"
type input "7C2727"
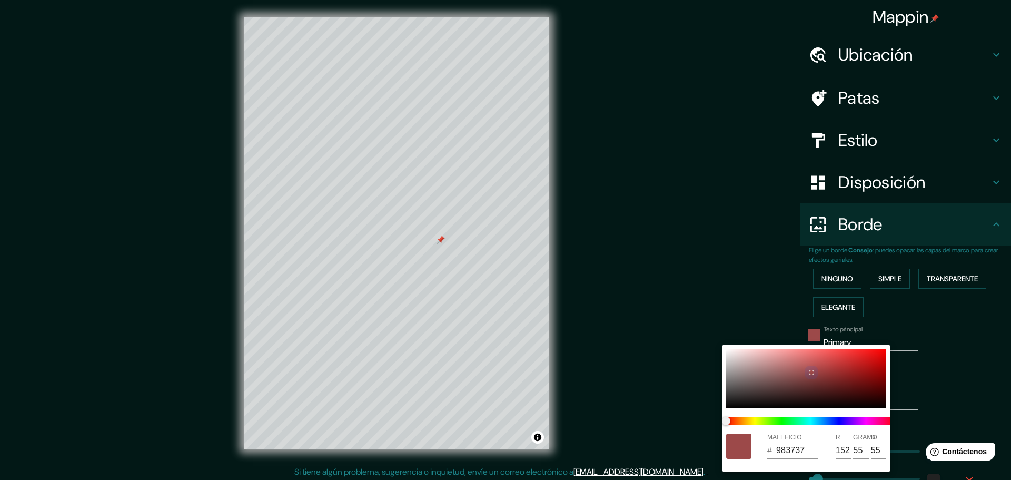
type input "124"
type input "39"
type input "46"
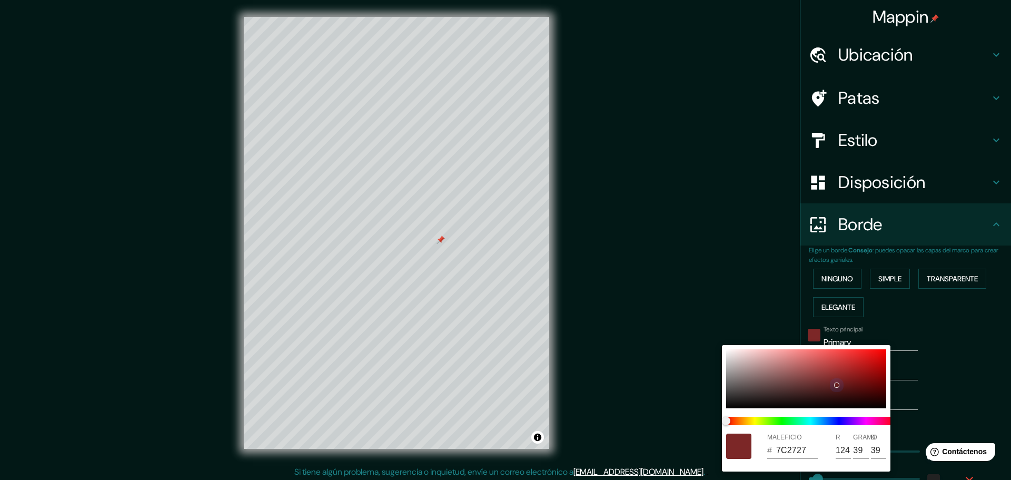
type input "23"
type input "651F1F"
type input "101"
type input "31"
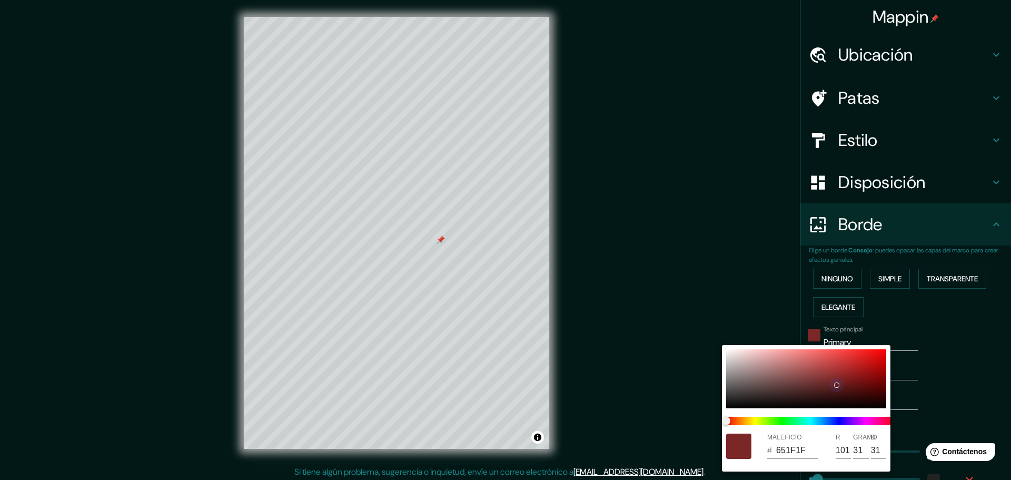
type input "46"
type input "23"
type input "601C1C"
type input "96"
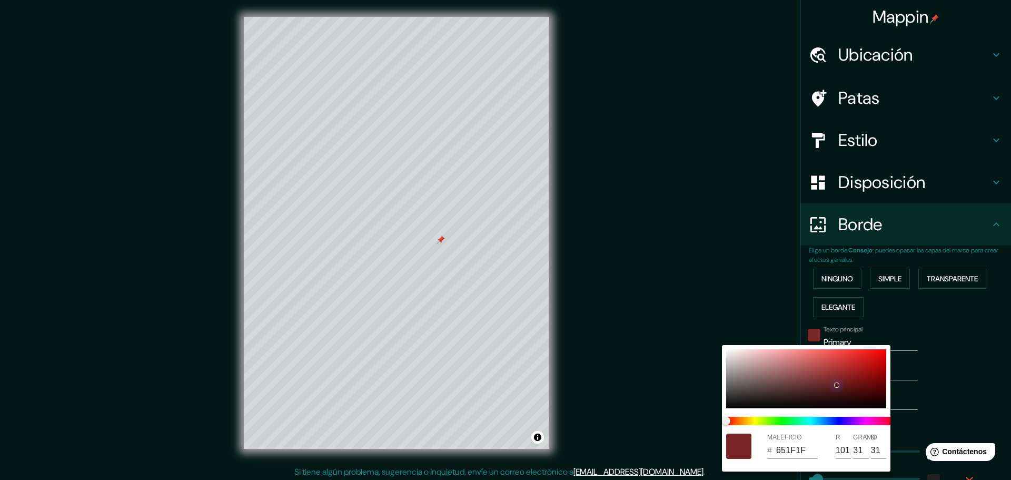
type input "28"
drag, startPoint x: 877, startPoint y: 346, endPoint x: 945, endPoint y: 378, distance: 75.3
click at [872, 380] on div at bounding box center [806, 378] width 160 height 59
click at [971, 374] on div at bounding box center [505, 240] width 1011 height 480
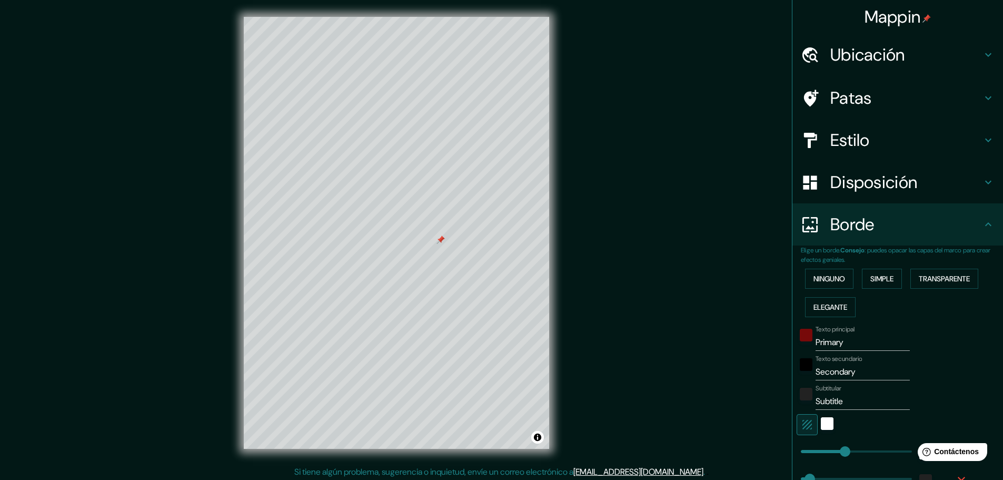
click at [804, 367] on div at bounding box center [805, 367] width 19 height 25
click at [801, 367] on div "negro" at bounding box center [806, 364] width 13 height 13
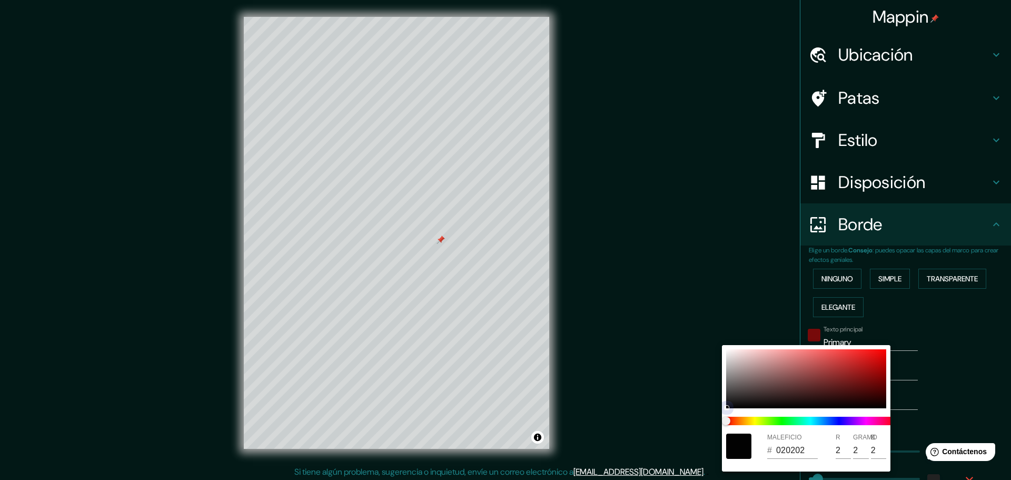
drag, startPoint x: 761, startPoint y: 340, endPoint x: 810, endPoint y: 389, distance: 69.2
click at [729, 410] on div "MALEFICIO # 020202 R 2 GRAMO 2 B 2" at bounding box center [806, 408] width 168 height 126
click at [1001, 352] on div at bounding box center [505, 240] width 1011 height 480
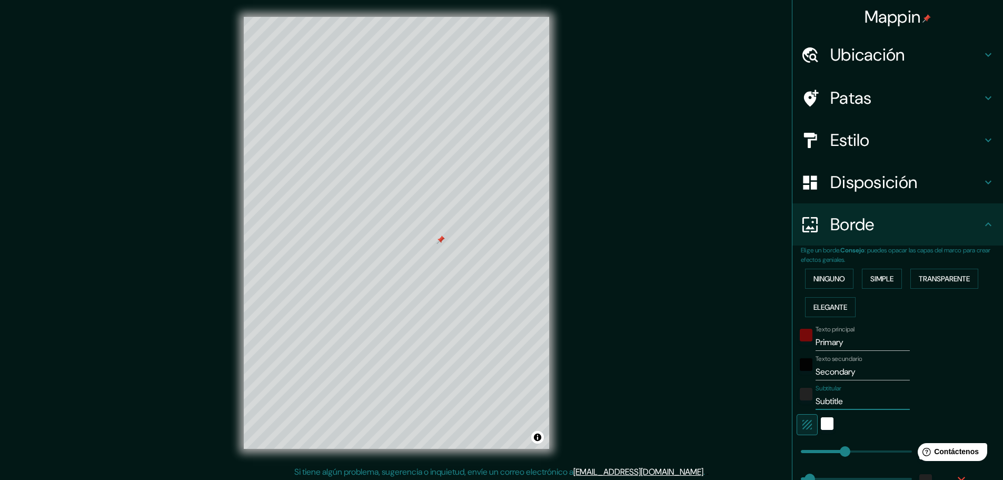
click at [819, 396] on input "Subtitle" at bounding box center [862, 401] width 94 height 17
click at [837, 397] on input "Subtitle" at bounding box center [862, 401] width 94 height 17
drag, startPoint x: 455, startPoint y: 252, endPoint x: 442, endPoint y: 253, distance: 13.2
click at [442, 253] on div at bounding box center [440, 250] width 8 height 8
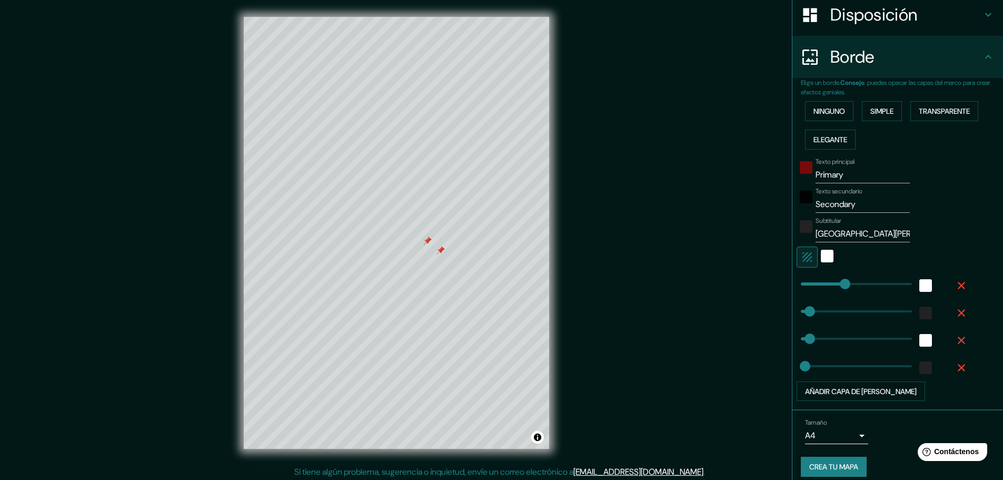
scroll to position [177, 0]
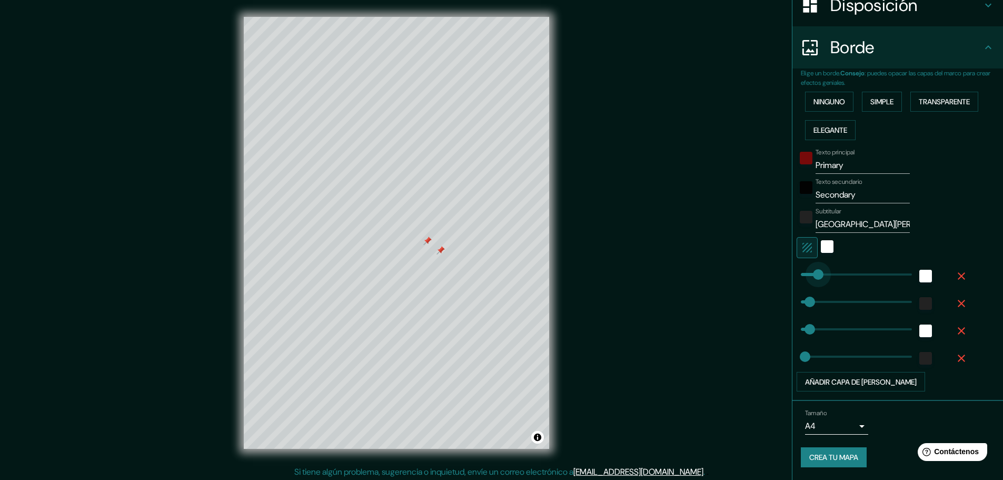
drag, startPoint x: 842, startPoint y: 274, endPoint x: 810, endPoint y: 279, distance: 32.0
drag, startPoint x: 845, startPoint y: 280, endPoint x: 871, endPoint y: 281, distance: 25.8
drag, startPoint x: 872, startPoint y: 281, endPoint x: 893, endPoint y: 281, distance: 21.6
drag, startPoint x: 869, startPoint y: 276, endPoint x: 829, endPoint y: 276, distance: 40.5
drag, startPoint x: 849, startPoint y: 302, endPoint x: 875, endPoint y: 302, distance: 26.3
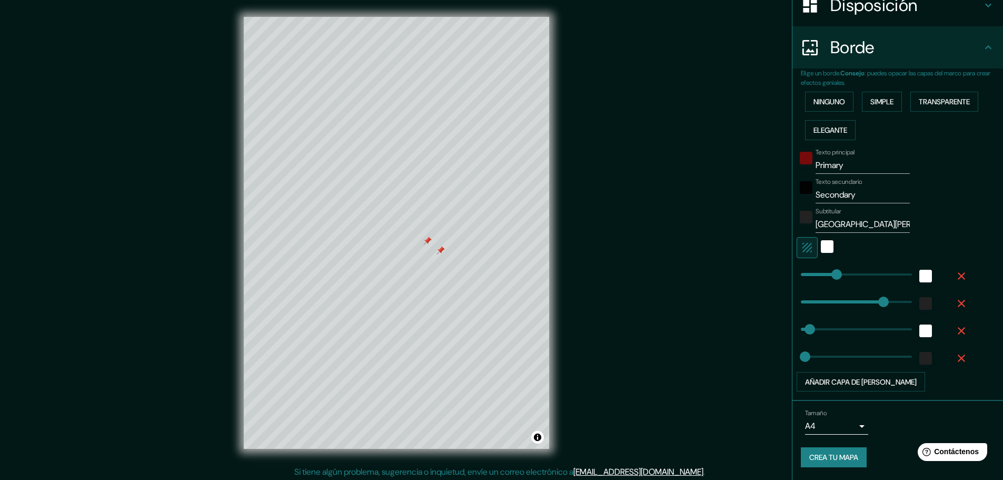
drag, startPoint x: 887, startPoint y: 301, endPoint x: 898, endPoint y: 301, distance: 11.1
drag, startPoint x: 870, startPoint y: 301, endPoint x: 823, endPoint y: 301, distance: 46.9
drag, startPoint x: 823, startPoint y: 301, endPoint x: 799, endPoint y: 302, distance: 24.2
drag, startPoint x: 804, startPoint y: 327, endPoint x: 891, endPoint y: 329, distance: 86.9
drag, startPoint x: 846, startPoint y: 329, endPoint x: 803, endPoint y: 329, distance: 43.7
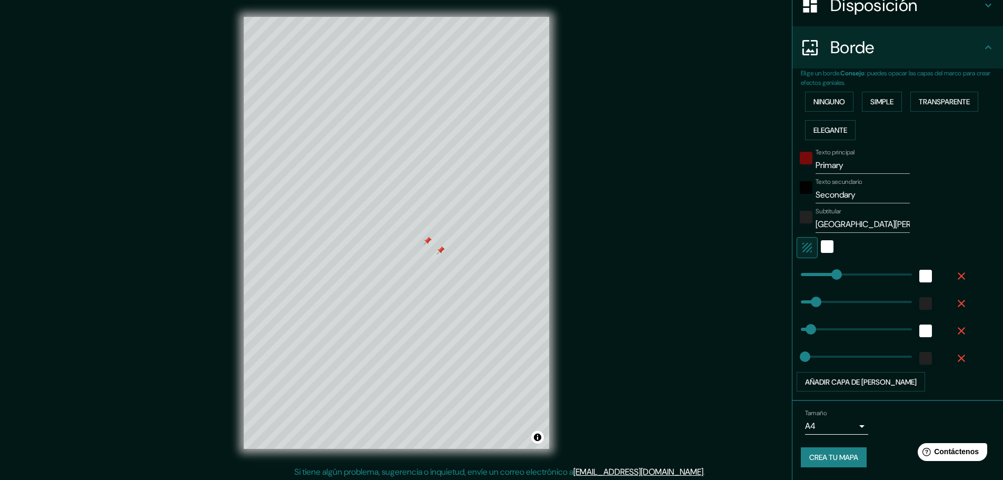
drag, startPoint x: 798, startPoint y: 354, endPoint x: 908, endPoint y: 354, distance: 109.5
drag, startPoint x: 862, startPoint y: 363, endPoint x: 803, endPoint y: 363, distance: 59.0
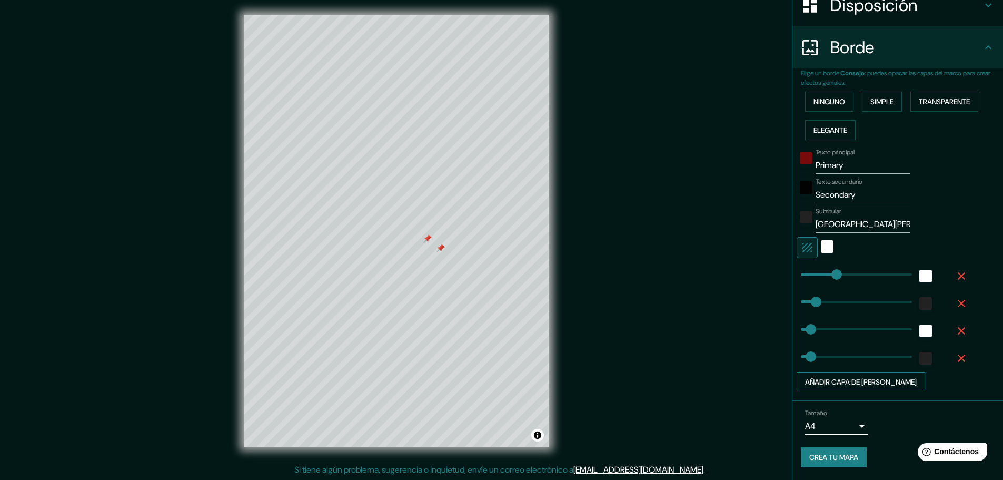
scroll to position [3, 0]
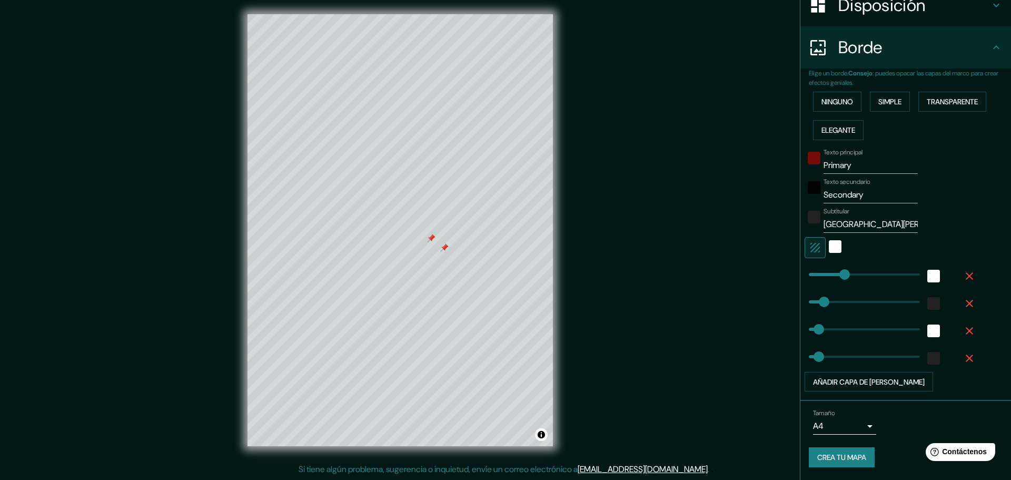
click at [858, 422] on body "Mappin Ubicación [GEOGRAPHIC_DATA][PERSON_NAME], [GEOGRAPHIC_DATA][PERSON_NAME]…" at bounding box center [505, 237] width 1011 height 480
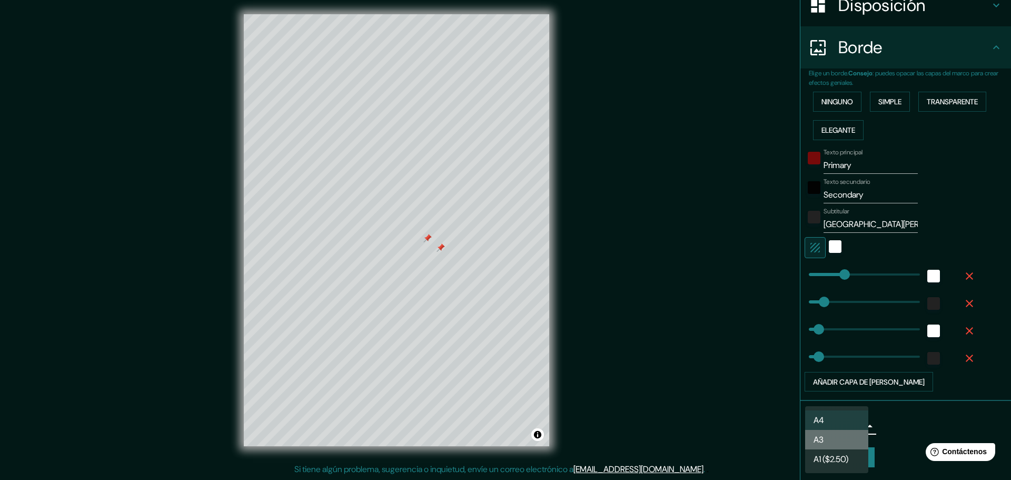
click at [855, 441] on li "A3" at bounding box center [836, 439] width 63 height 19
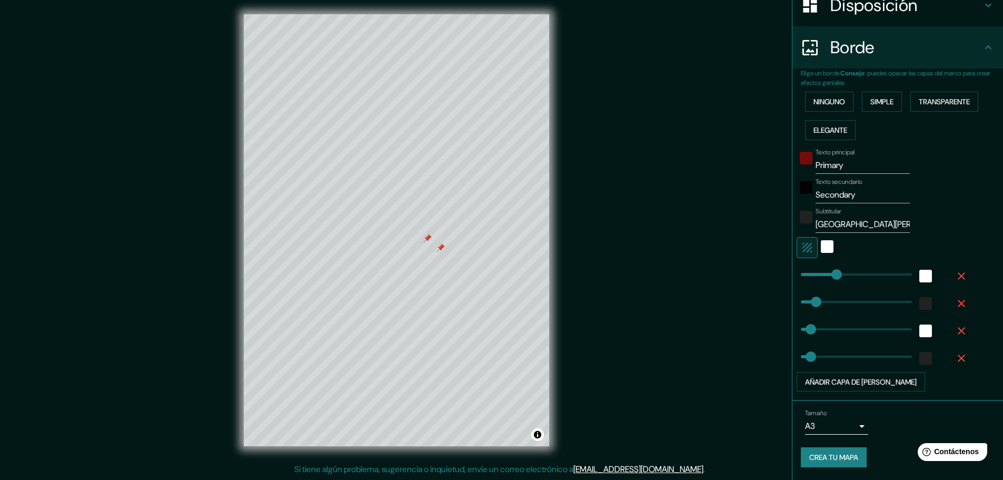
click at [894, 421] on div "Tamaño A3 a4" at bounding box center [898, 422] width 194 height 34
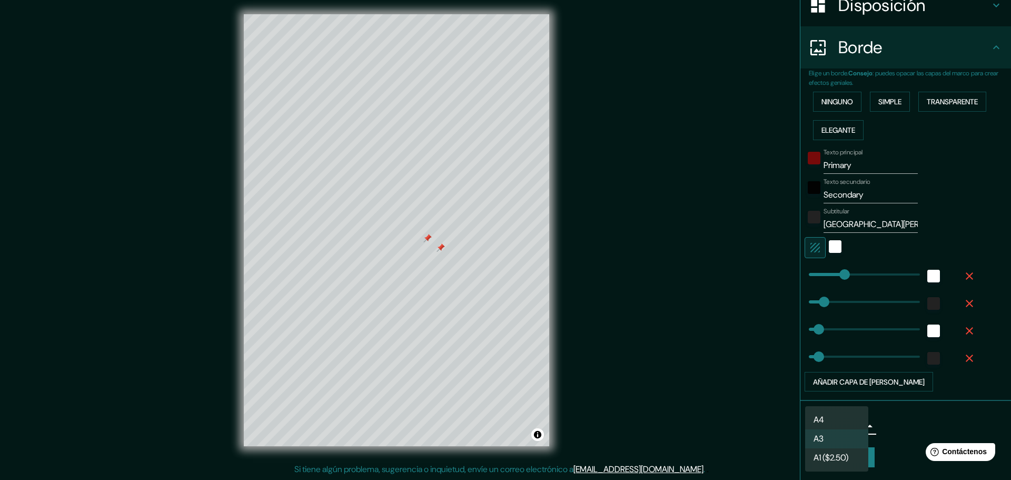
click at [851, 426] on body "Mappin Ubicación [GEOGRAPHIC_DATA][PERSON_NAME], [GEOGRAPHIC_DATA][PERSON_NAME]…" at bounding box center [505, 237] width 1011 height 480
click at [843, 419] on li "A4" at bounding box center [836, 419] width 63 height 19
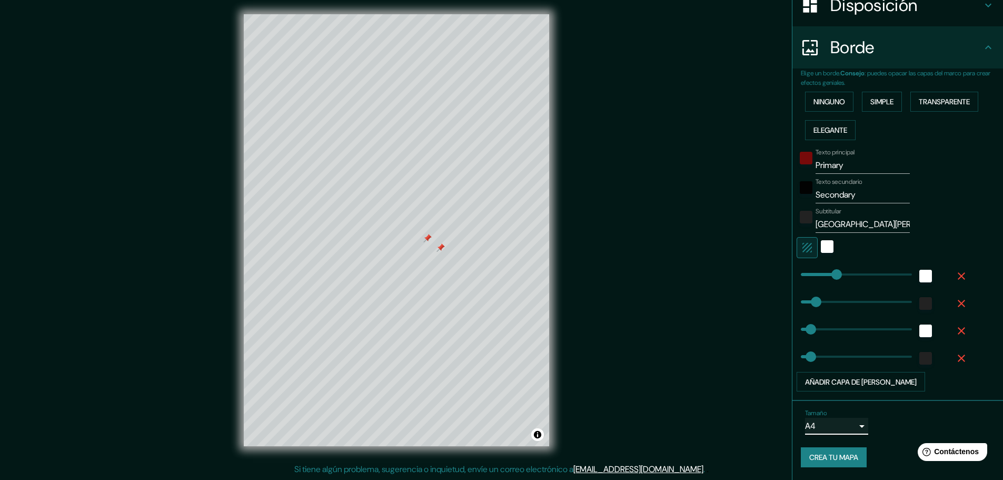
scroll to position [0, 0]
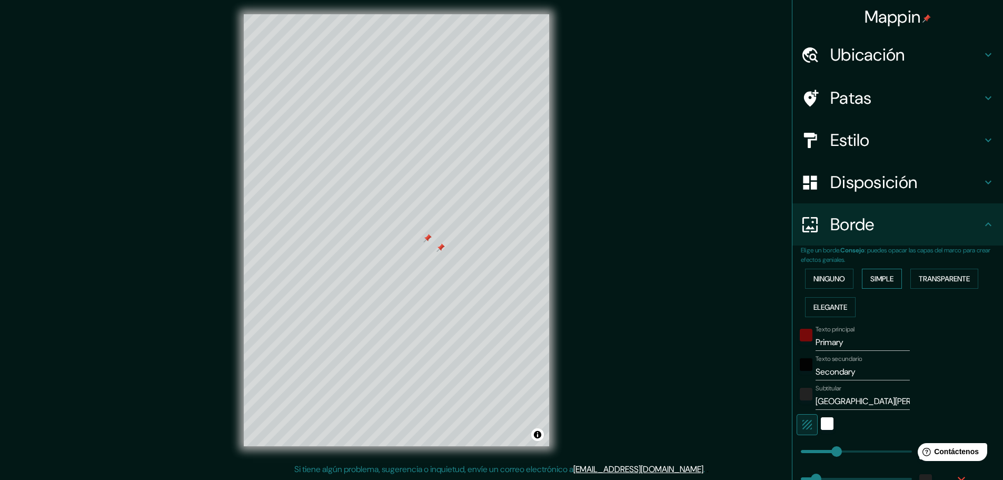
click at [870, 280] on font "Simple" at bounding box center [881, 278] width 23 height 9
click at [833, 282] on font "Ninguno" at bounding box center [829, 278] width 32 height 9
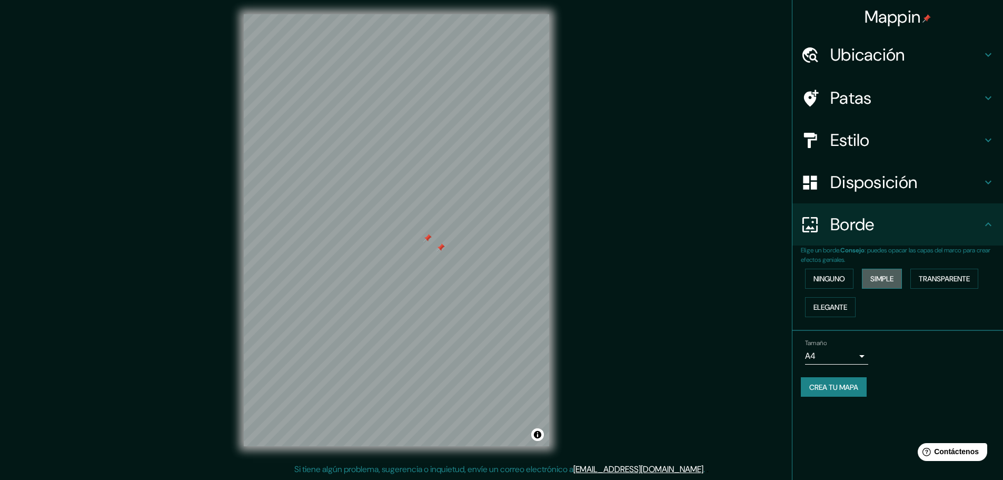
click at [871, 281] on button "Simple" at bounding box center [882, 278] width 40 height 20
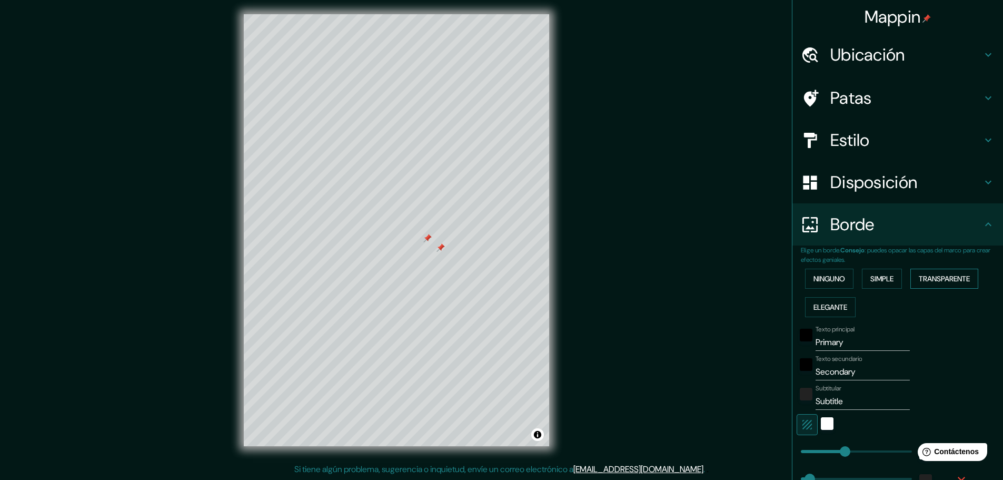
click at [930, 282] on font "Transparente" at bounding box center [944, 278] width 51 height 9
click at [845, 305] on button "Elegante" at bounding box center [830, 307] width 51 height 20
click at [870, 282] on font "Simple" at bounding box center [881, 278] width 23 height 9
click at [846, 302] on button "Elegante" at bounding box center [830, 307] width 51 height 20
click at [876, 282] on font "Simple" at bounding box center [881, 278] width 23 height 9
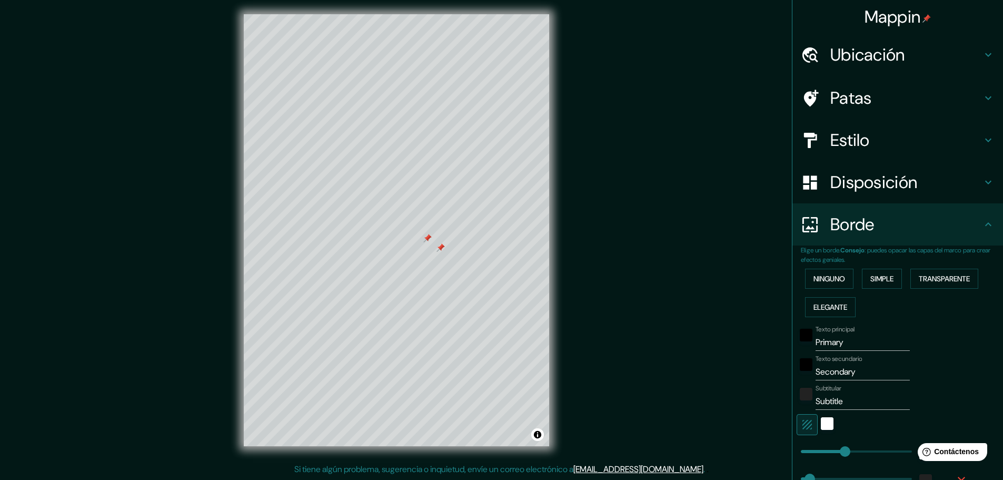
click at [878, 191] on font "Disposición" at bounding box center [873, 182] width 87 height 22
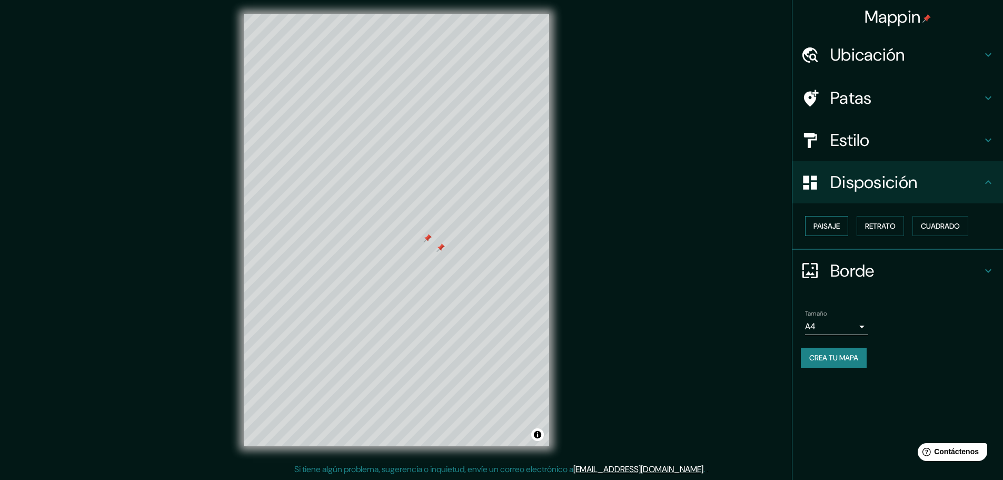
click at [834, 225] on font "Paisaje" at bounding box center [826, 225] width 26 height 9
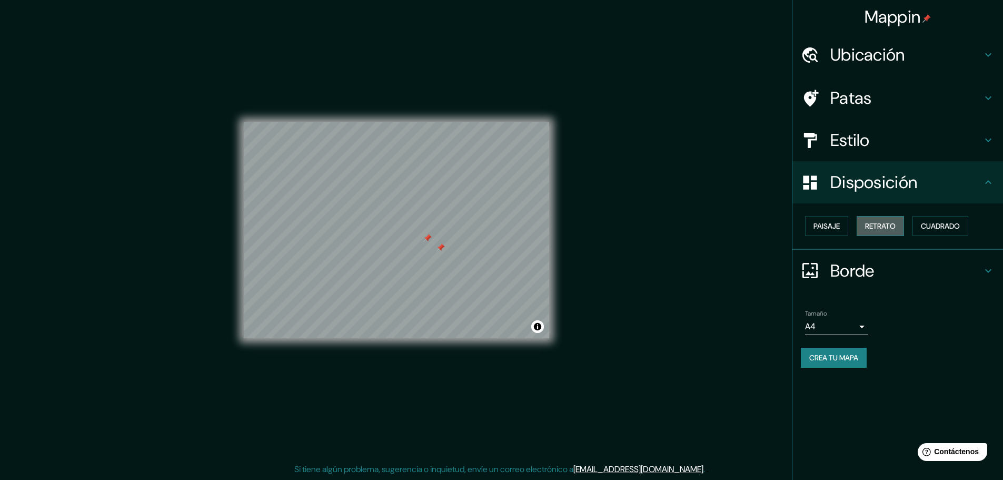
click at [885, 225] on font "Retrato" at bounding box center [880, 225] width 31 height 9
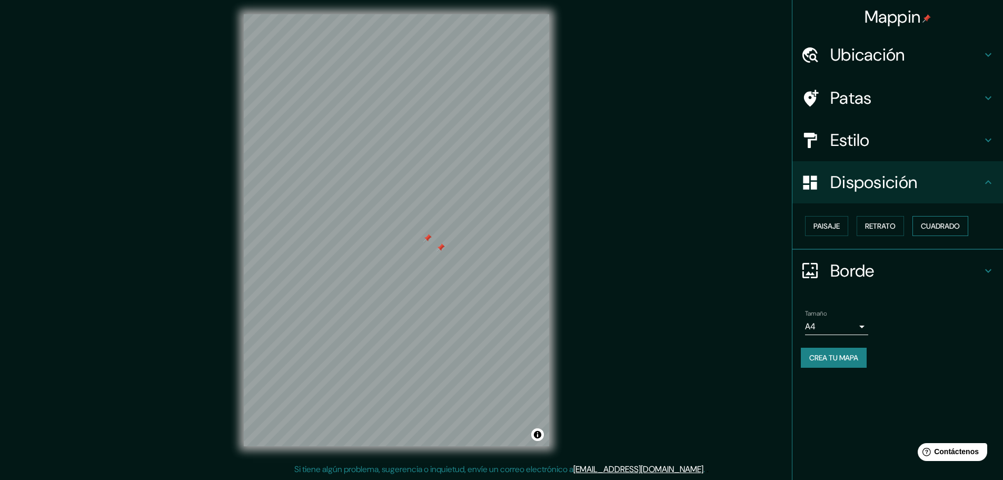
click at [929, 225] on font "Cuadrado" at bounding box center [940, 225] width 39 height 9
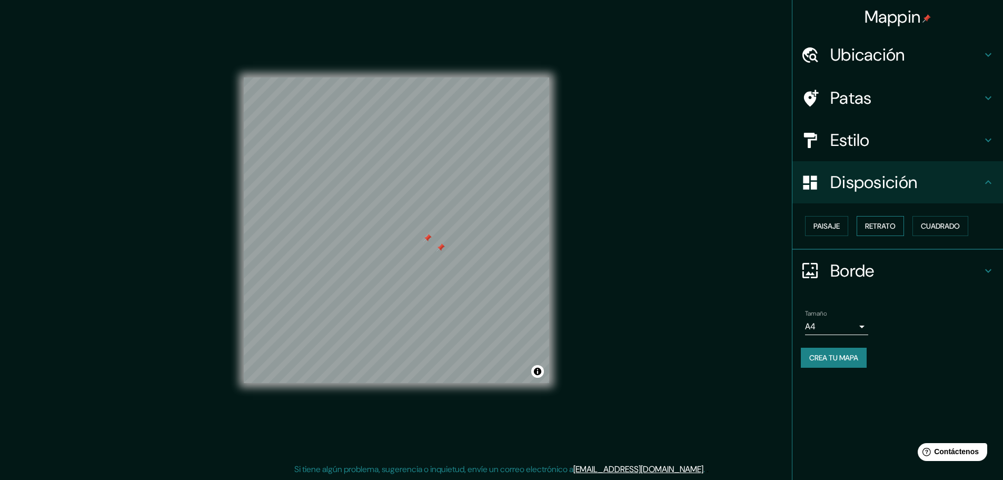
click at [876, 223] on font "Retrato" at bounding box center [880, 225] width 31 height 9
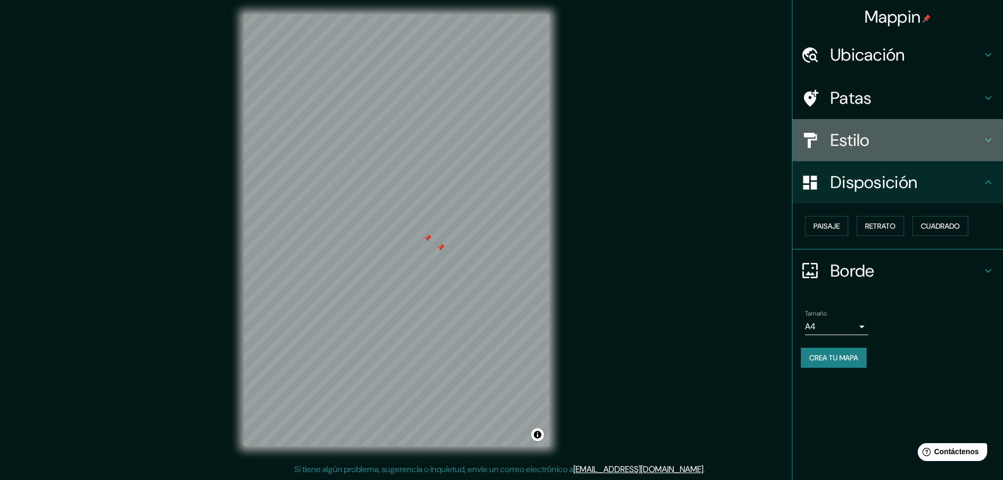
click at [845, 144] on font "Estilo" at bounding box center [849, 140] width 39 height 22
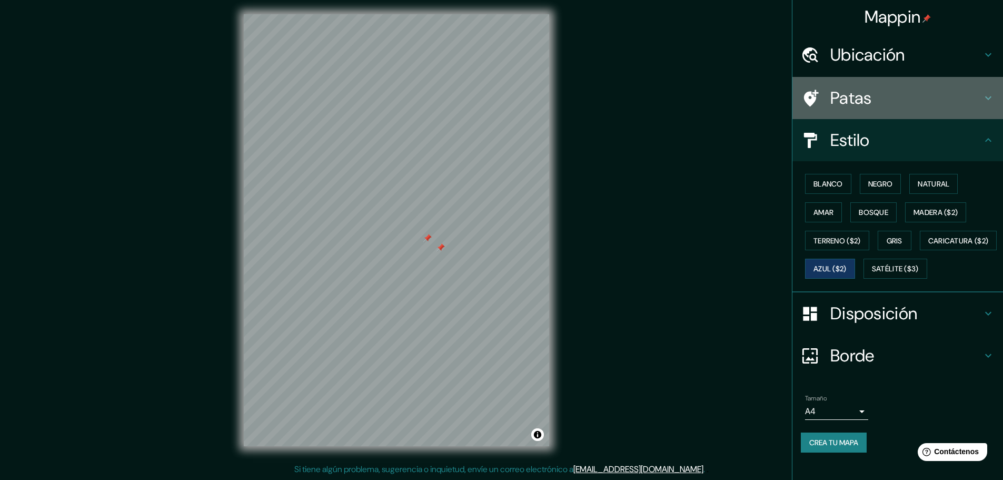
click at [843, 88] on font "Patas" at bounding box center [851, 98] width 42 height 22
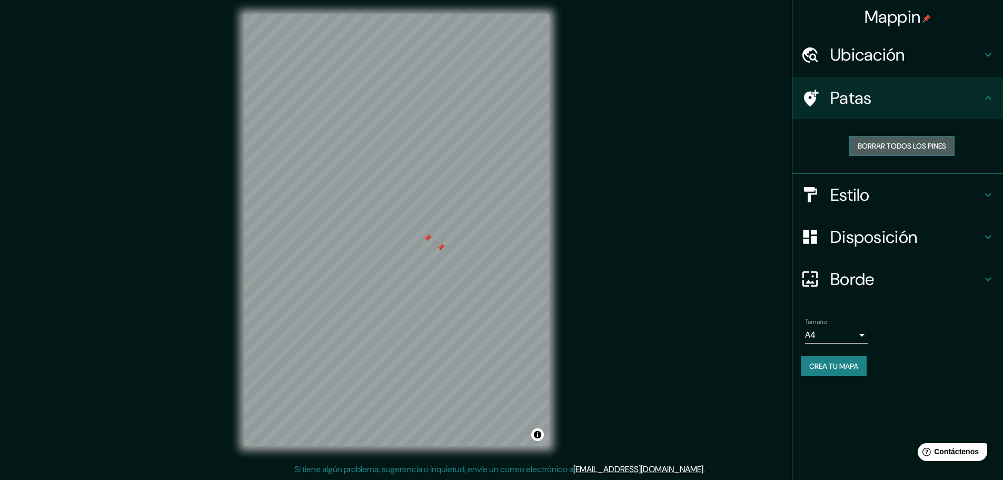
click at [878, 150] on font "Borrar todos los pines" at bounding box center [902, 145] width 88 height 9
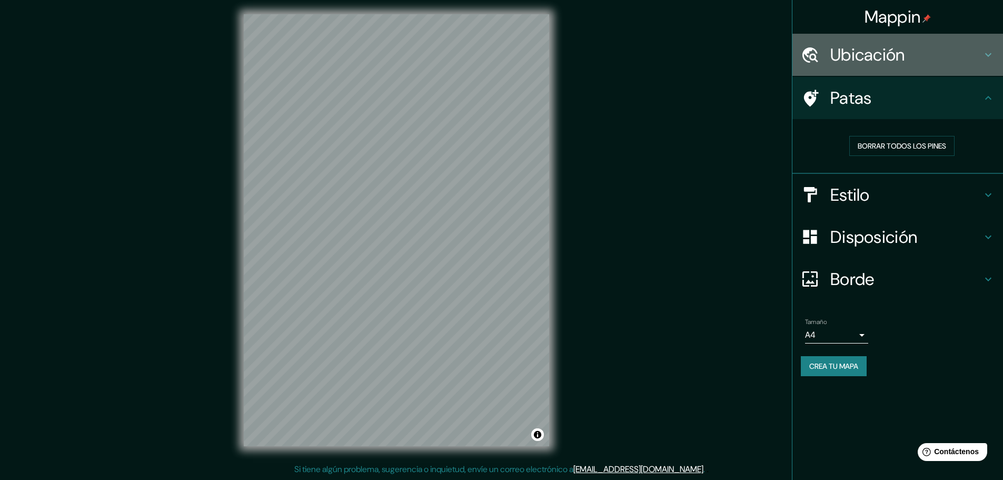
click at [878, 63] on font "Ubicación" at bounding box center [867, 55] width 75 height 22
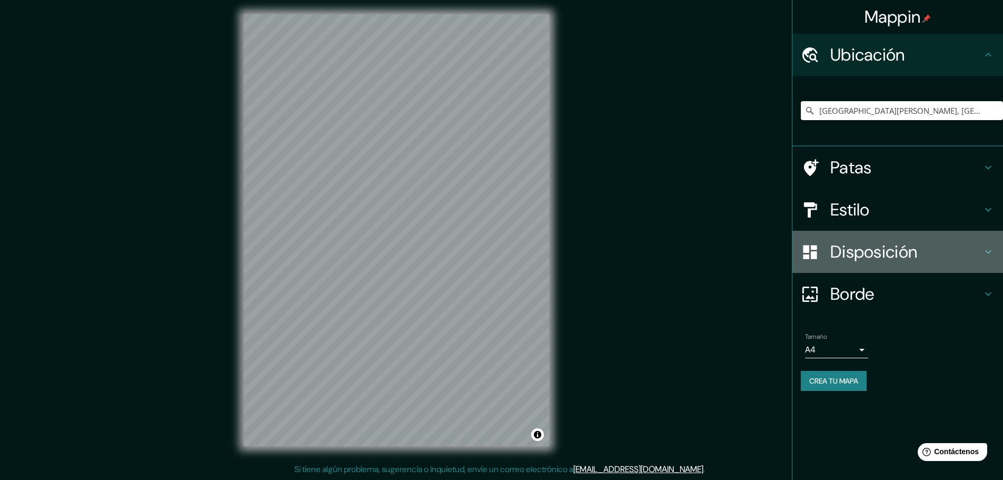
click at [873, 258] on font "Disposición" at bounding box center [873, 252] width 87 height 22
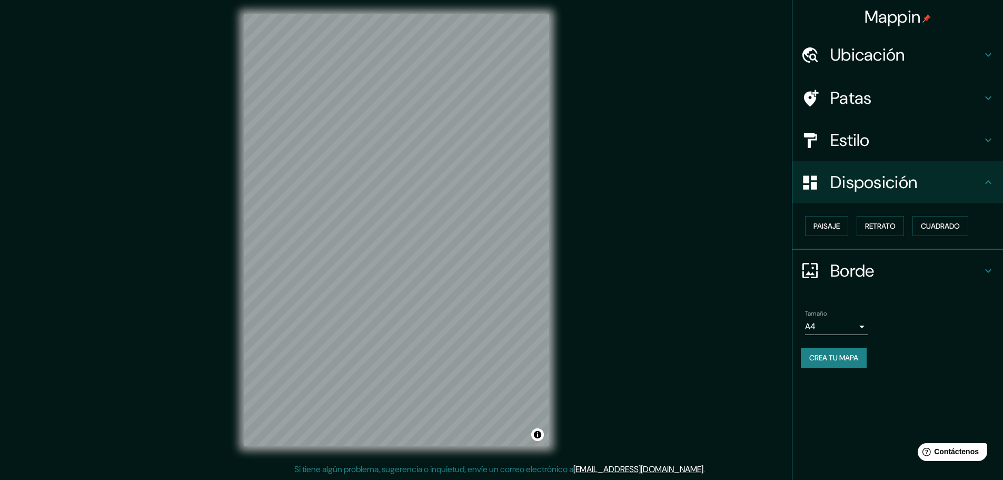
click at [871, 274] on font "Borde" at bounding box center [852, 271] width 44 height 22
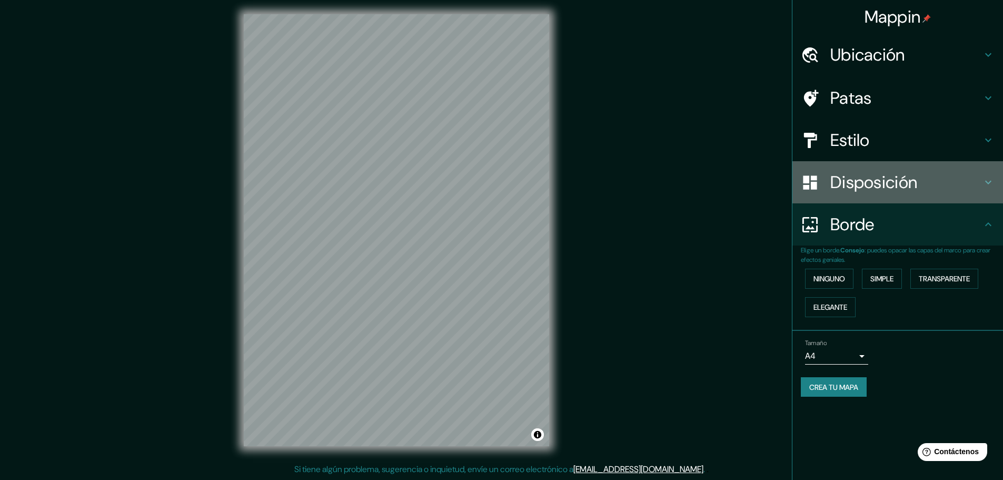
click at [865, 195] on div "Disposición" at bounding box center [897, 182] width 211 height 42
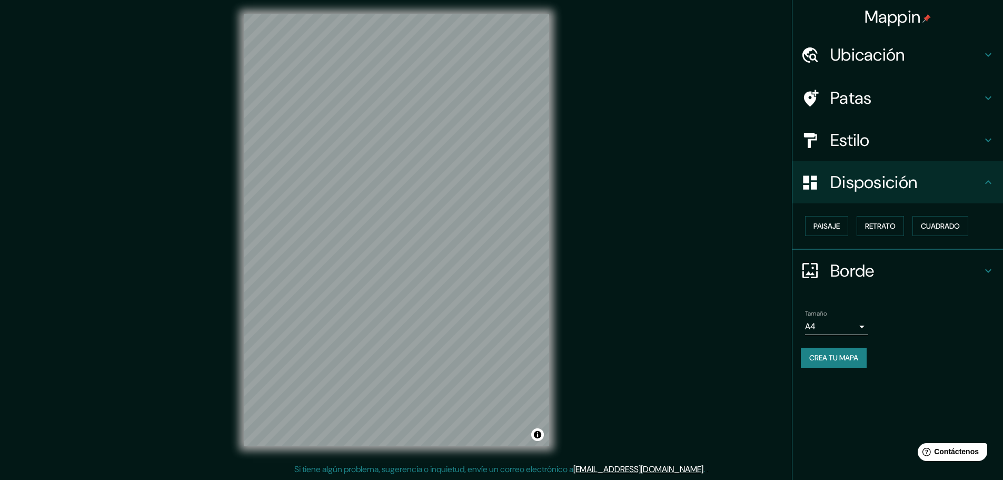
click at [854, 148] on font "Estilo" at bounding box center [849, 140] width 39 height 22
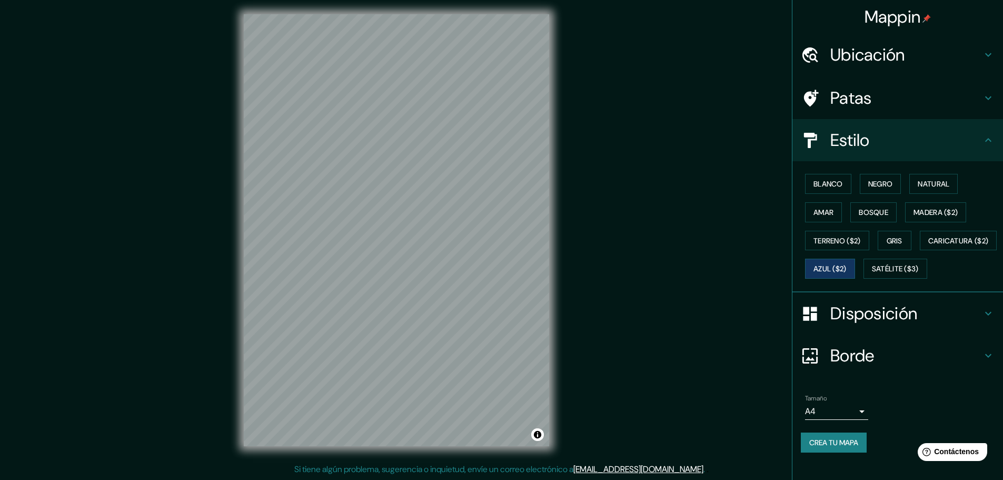
click at [853, 366] on font "Borde" at bounding box center [852, 355] width 44 height 22
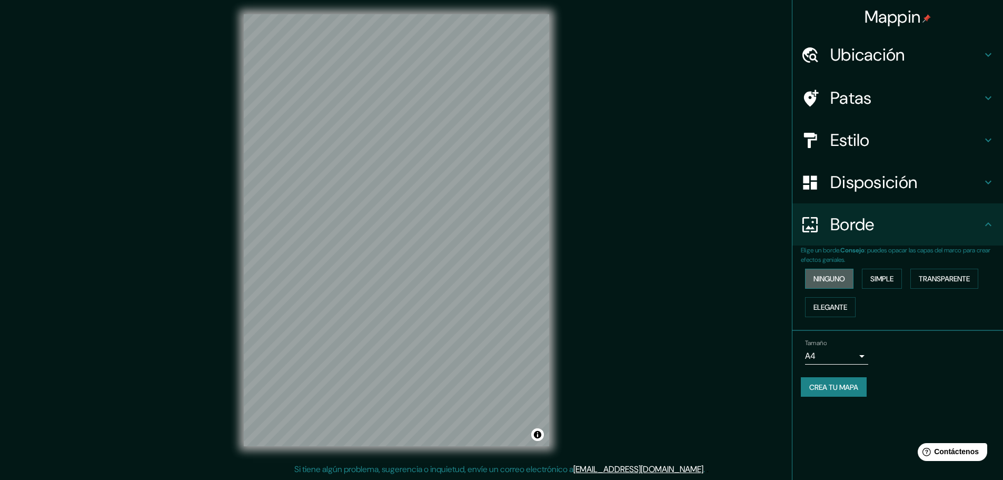
click at [840, 278] on font "Ninguno" at bounding box center [829, 278] width 32 height 9
click at [874, 277] on font "Simple" at bounding box center [881, 278] width 23 height 9
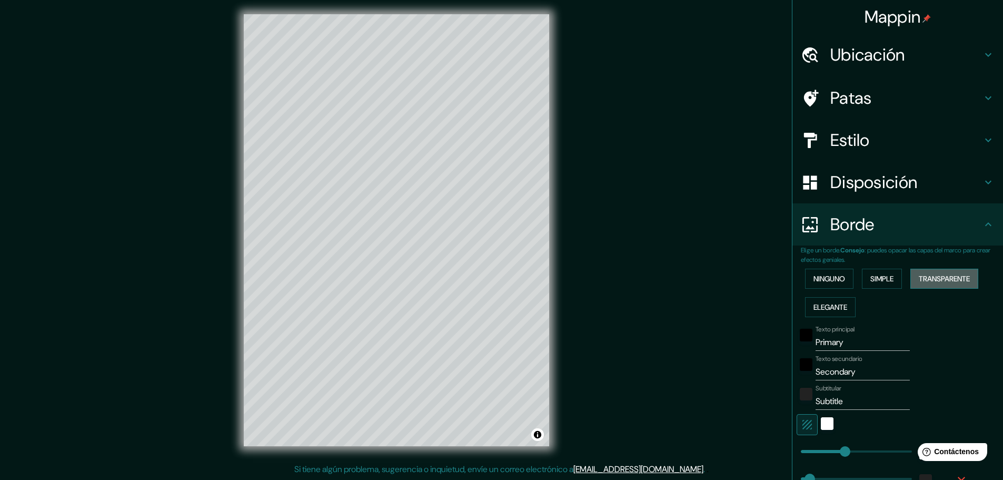
click at [939, 286] on button "Transparente" at bounding box center [944, 278] width 68 height 20
click at [813, 313] on font "Elegante" at bounding box center [830, 307] width 34 height 14
drag, startPoint x: 928, startPoint y: 281, endPoint x: 912, endPoint y: 281, distance: 15.3
click at [925, 281] on font "Transparente" at bounding box center [944, 278] width 51 height 9
click at [818, 282] on font "Ninguno" at bounding box center [829, 278] width 32 height 9
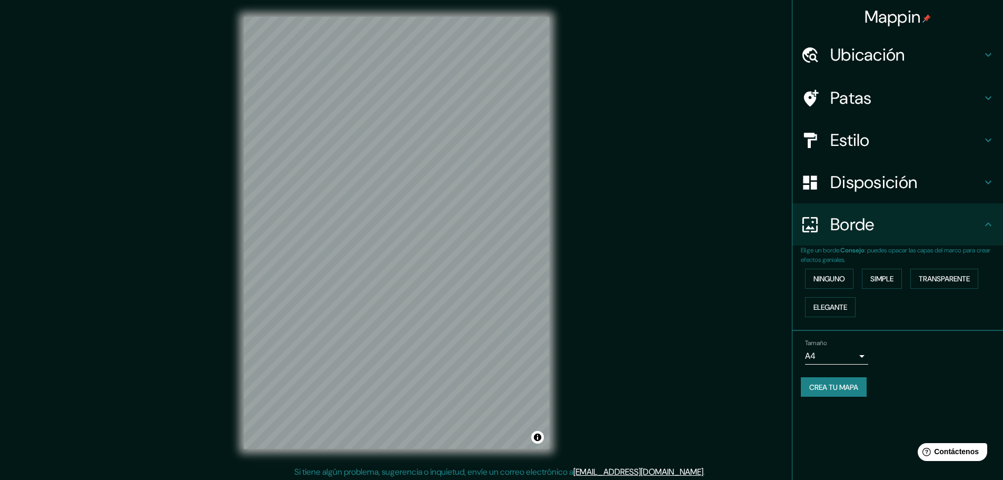
click at [914, 47] on h4 "Ubicación" at bounding box center [906, 54] width 152 height 21
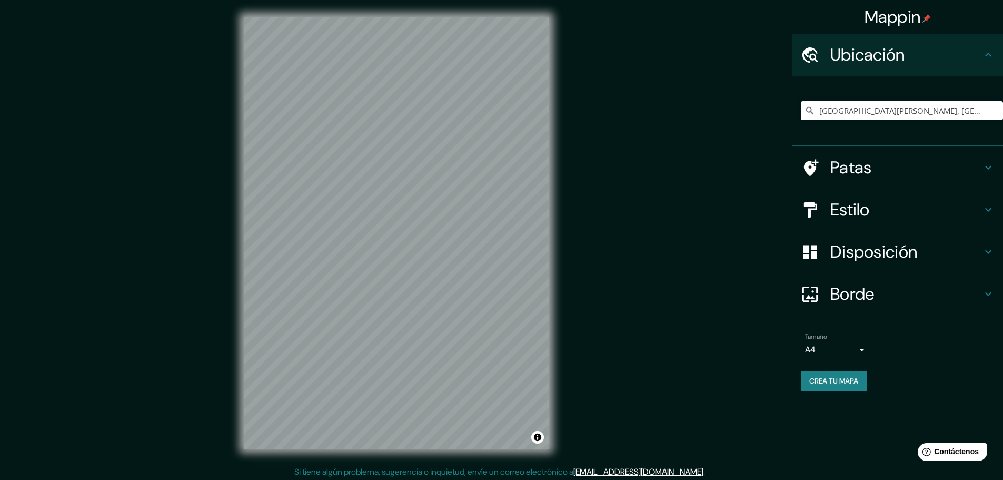
click at [914, 49] on h4 "Ubicación" at bounding box center [906, 54] width 152 height 21
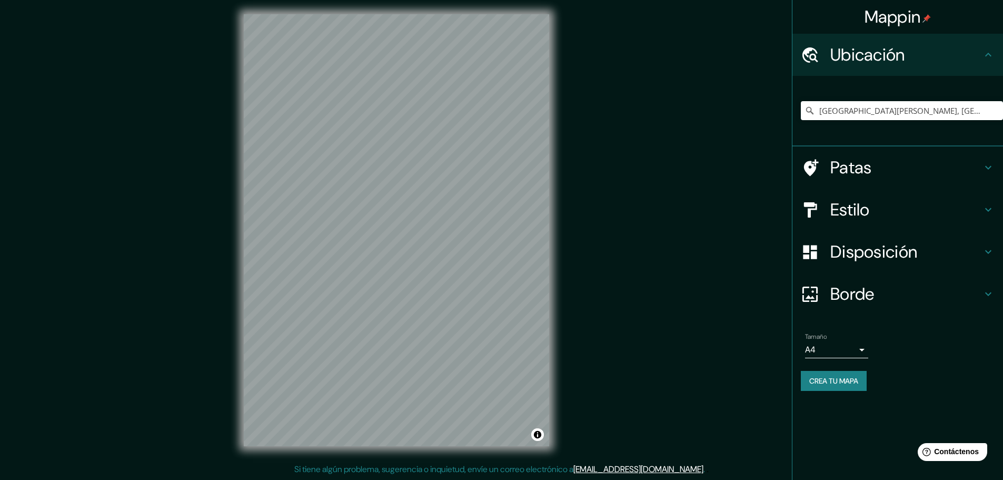
click at [849, 382] on font "Crea tu mapa" at bounding box center [833, 380] width 49 height 9
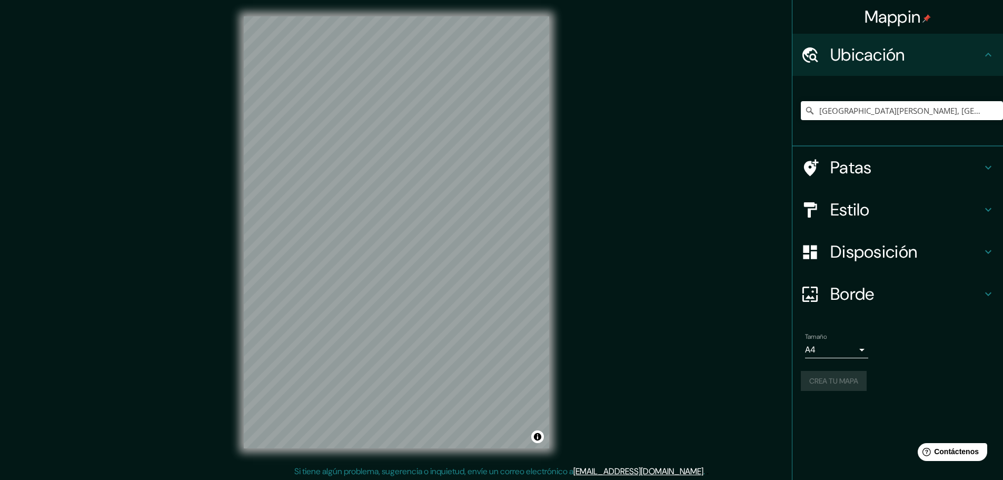
scroll to position [0, 0]
click at [871, 169] on font "Patas" at bounding box center [851, 167] width 42 height 22
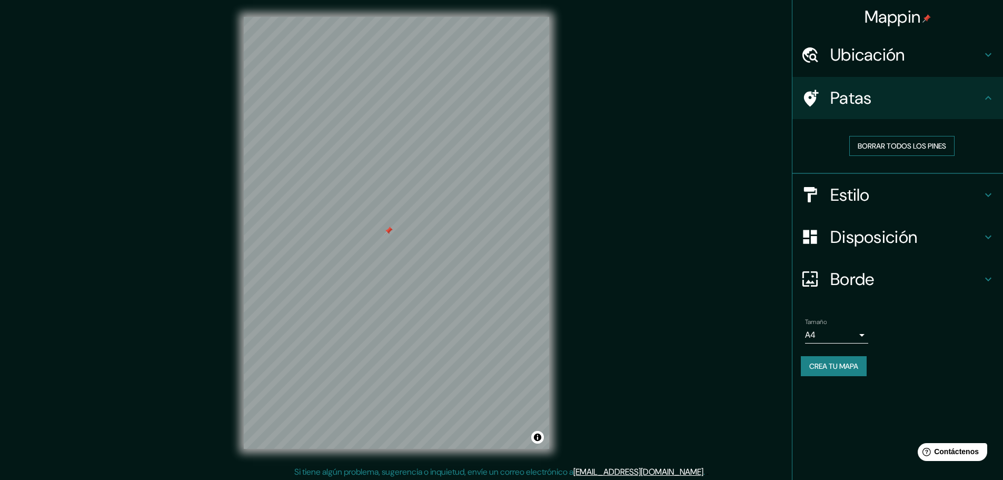
click at [911, 148] on font "Borrar todos los pines" at bounding box center [902, 145] width 88 height 9
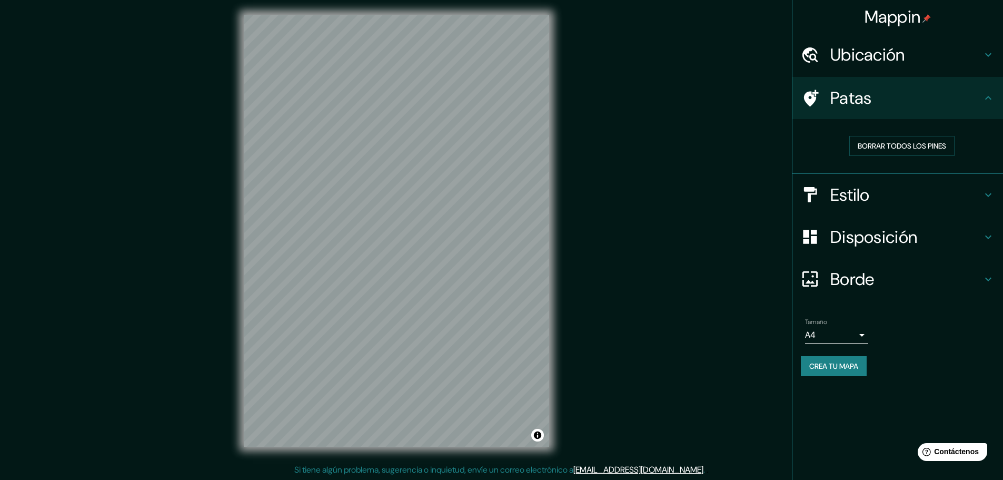
scroll to position [3, 0]
drag, startPoint x: 916, startPoint y: 364, endPoint x: 853, endPoint y: 363, distance: 63.2
click at [916, 363] on div "Crea tu mapa" at bounding box center [898, 366] width 194 height 20
click at [853, 363] on font "Crea tu mapa" at bounding box center [833, 365] width 49 height 9
click at [849, 368] on div "Crea tu mapa" at bounding box center [898, 366] width 194 height 20
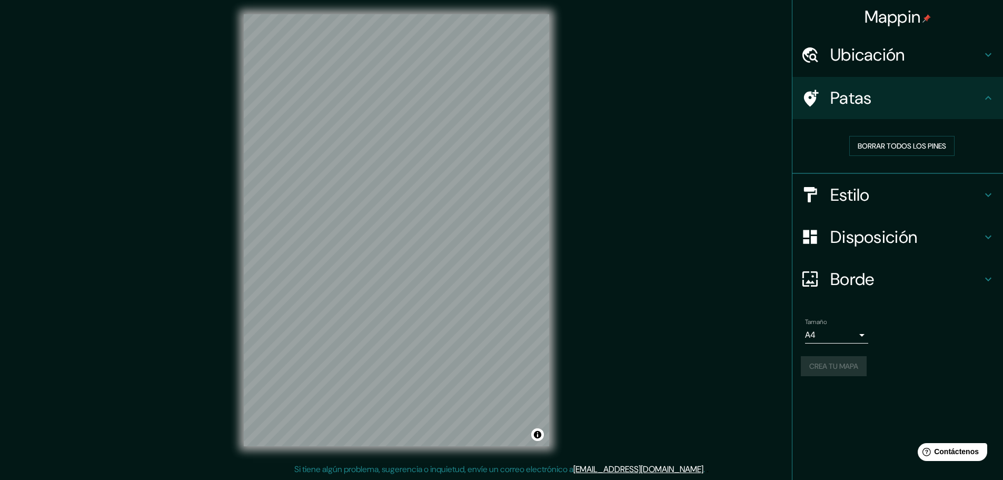
click at [849, 368] on div "Crea tu mapa" at bounding box center [898, 366] width 194 height 20
drag, startPoint x: 849, startPoint y: 368, endPoint x: 855, endPoint y: 336, distance: 32.2
click at [849, 367] on div "Crea tu mapa" at bounding box center [898, 366] width 194 height 20
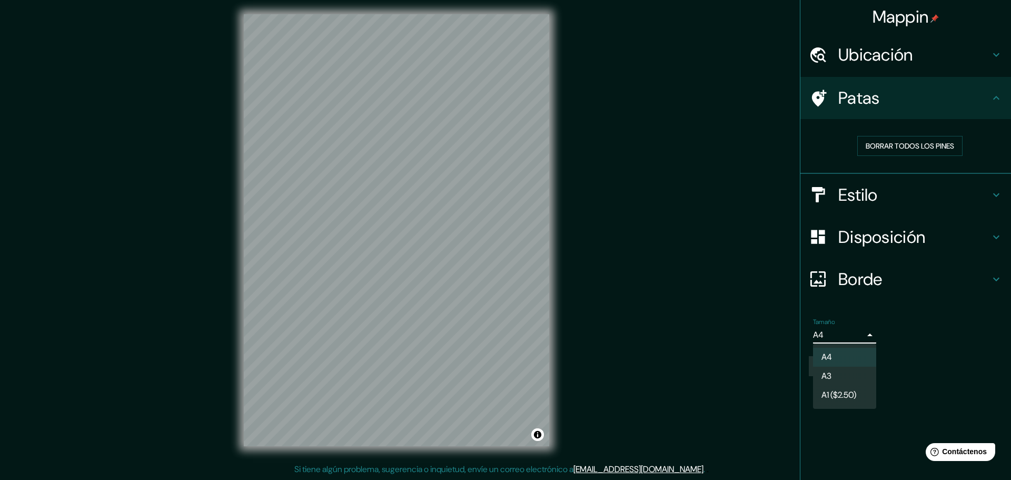
click at [856, 331] on body "Mappin Ubicación [GEOGRAPHIC_DATA][PERSON_NAME], [GEOGRAPHIC_DATA][PERSON_NAME]…" at bounding box center [505, 237] width 1011 height 480
click at [929, 352] on div at bounding box center [505, 240] width 1011 height 480
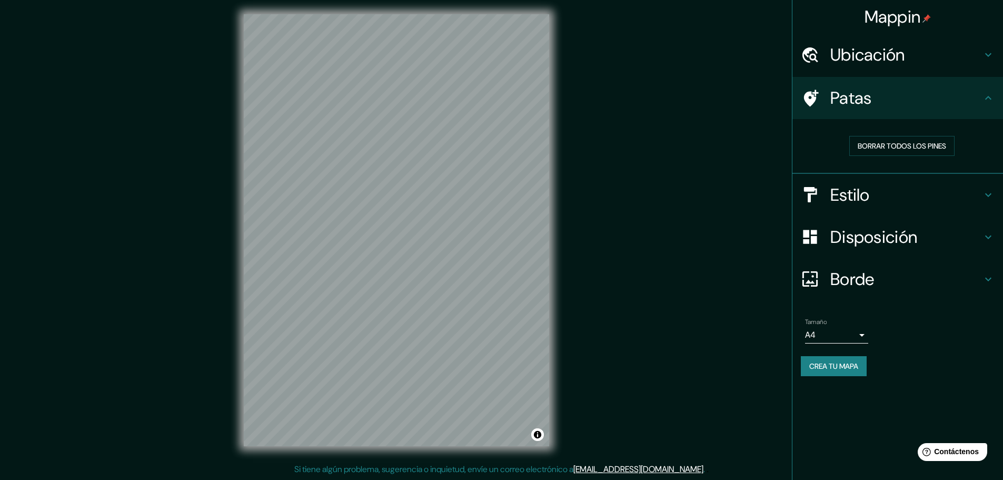
click at [856, 331] on body "Mappin Ubicación [GEOGRAPHIC_DATA][PERSON_NAME], [GEOGRAPHIC_DATA][PERSON_NAME]…" at bounding box center [501, 237] width 1003 height 480
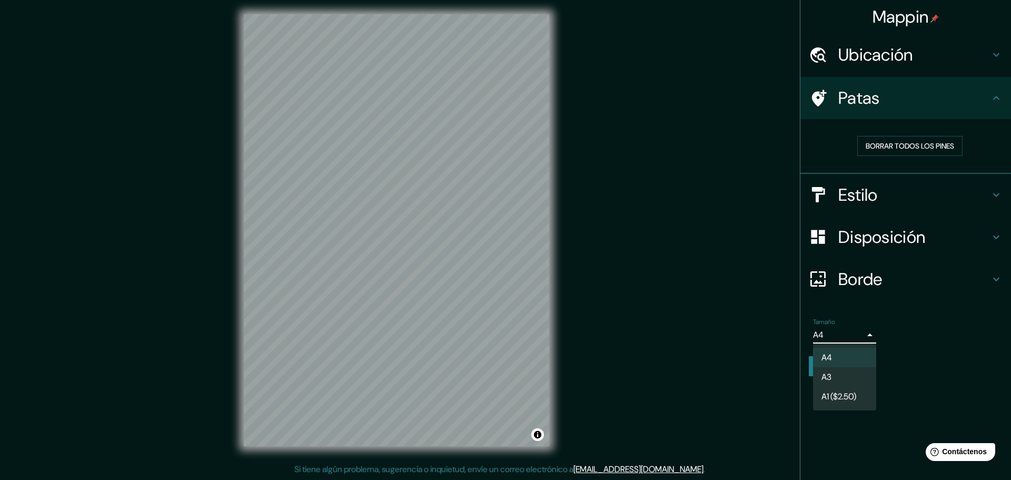
click at [844, 370] on li "A3" at bounding box center [844, 376] width 63 height 19
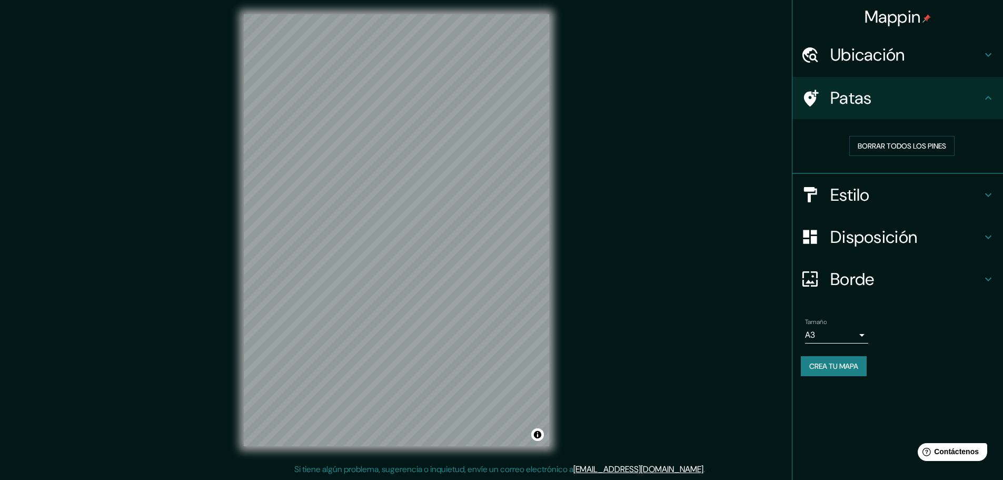
click at [563, 377] on div "© Mapbox © OpenStreetMap Improve this map" at bounding box center [396, 229] width 339 height 465
